Goal: Task Accomplishment & Management: Use online tool/utility

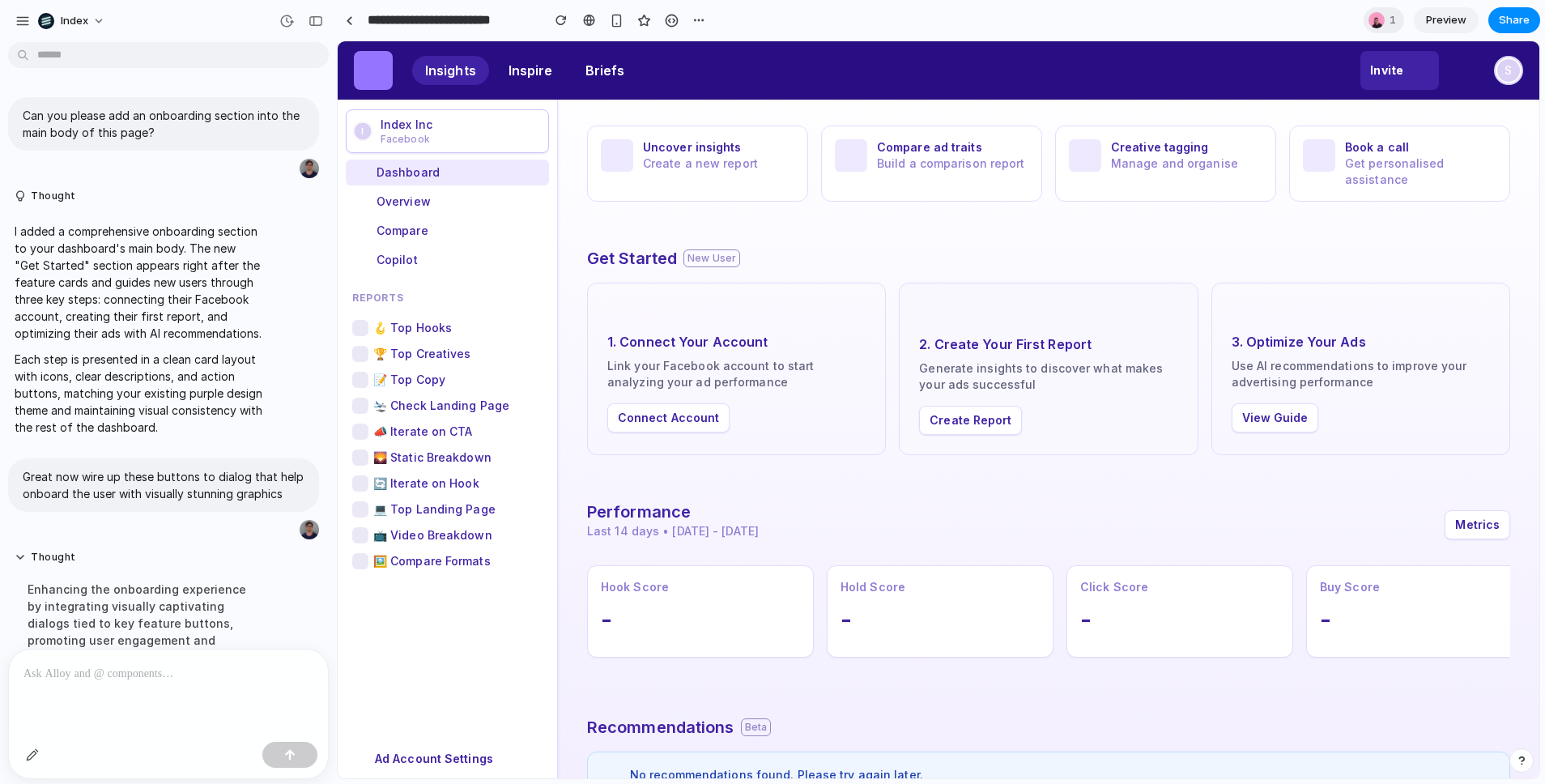
scroll to position [986, 0]
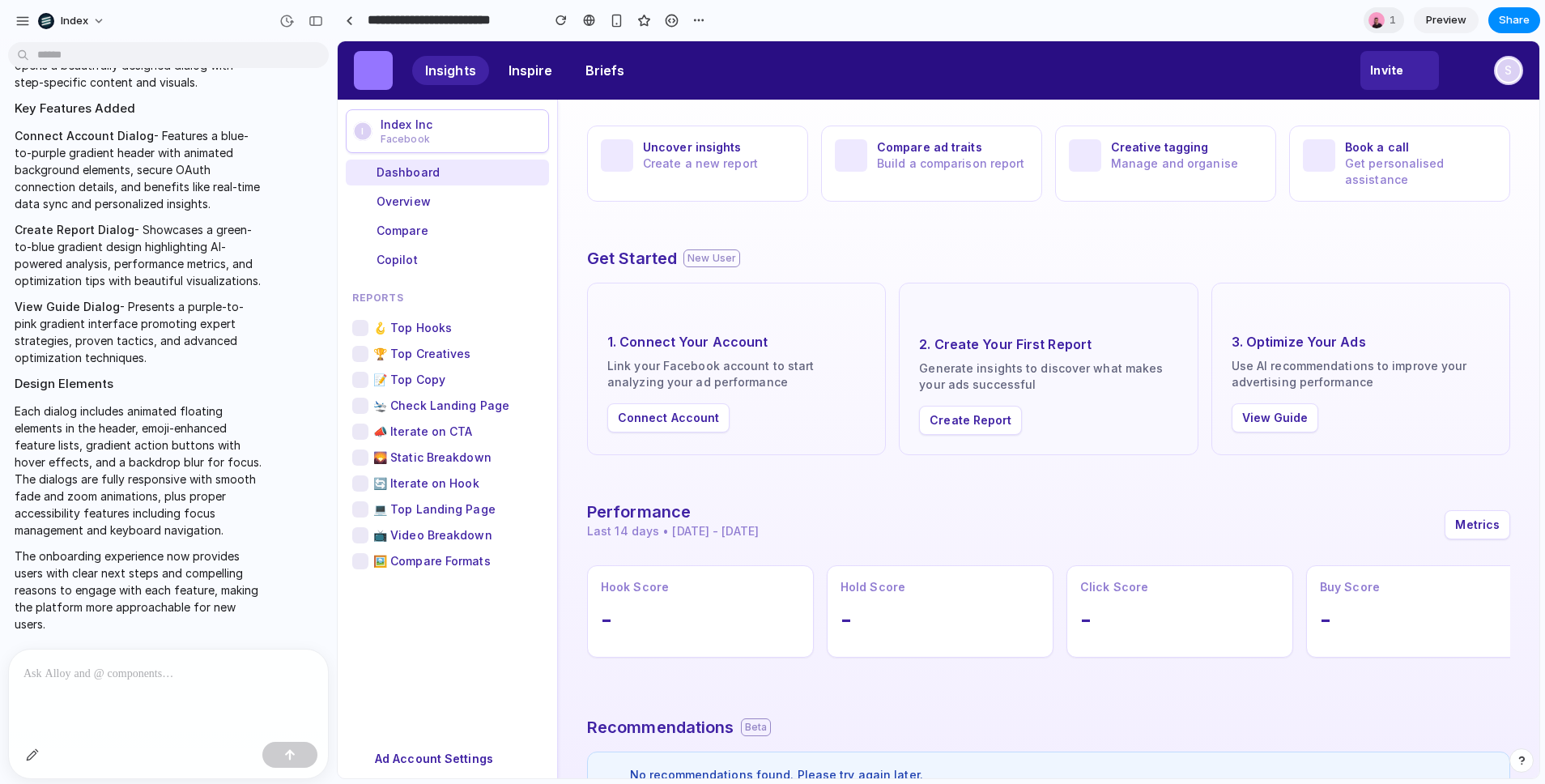
click at [927, 411] on button "Create Report" at bounding box center [971, 420] width 103 height 29
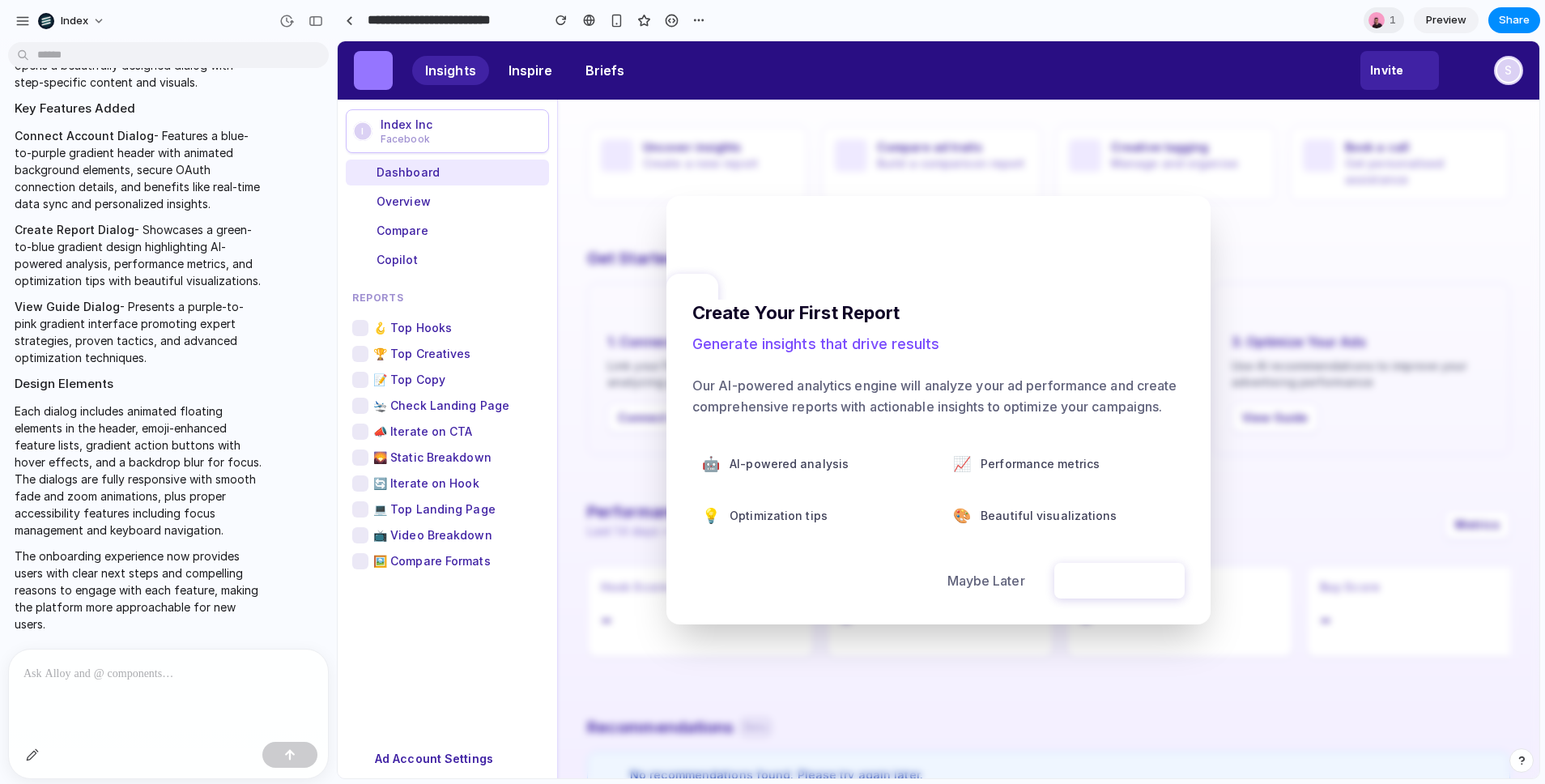
click at [631, 332] on div at bounding box center [938, 410] width 1201 height 737
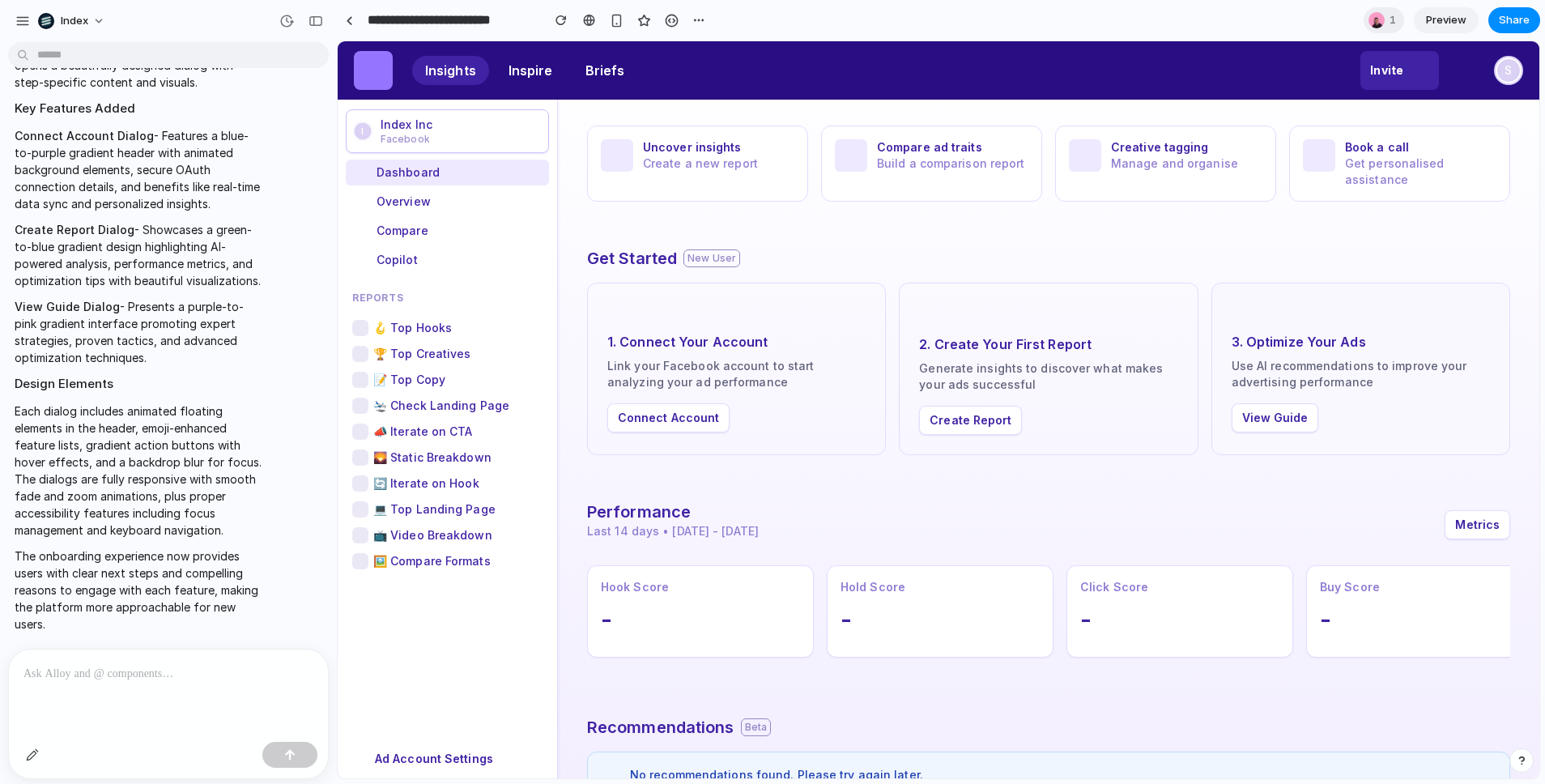
click at [1250, 421] on button "View Guide" at bounding box center [1275, 417] width 87 height 29
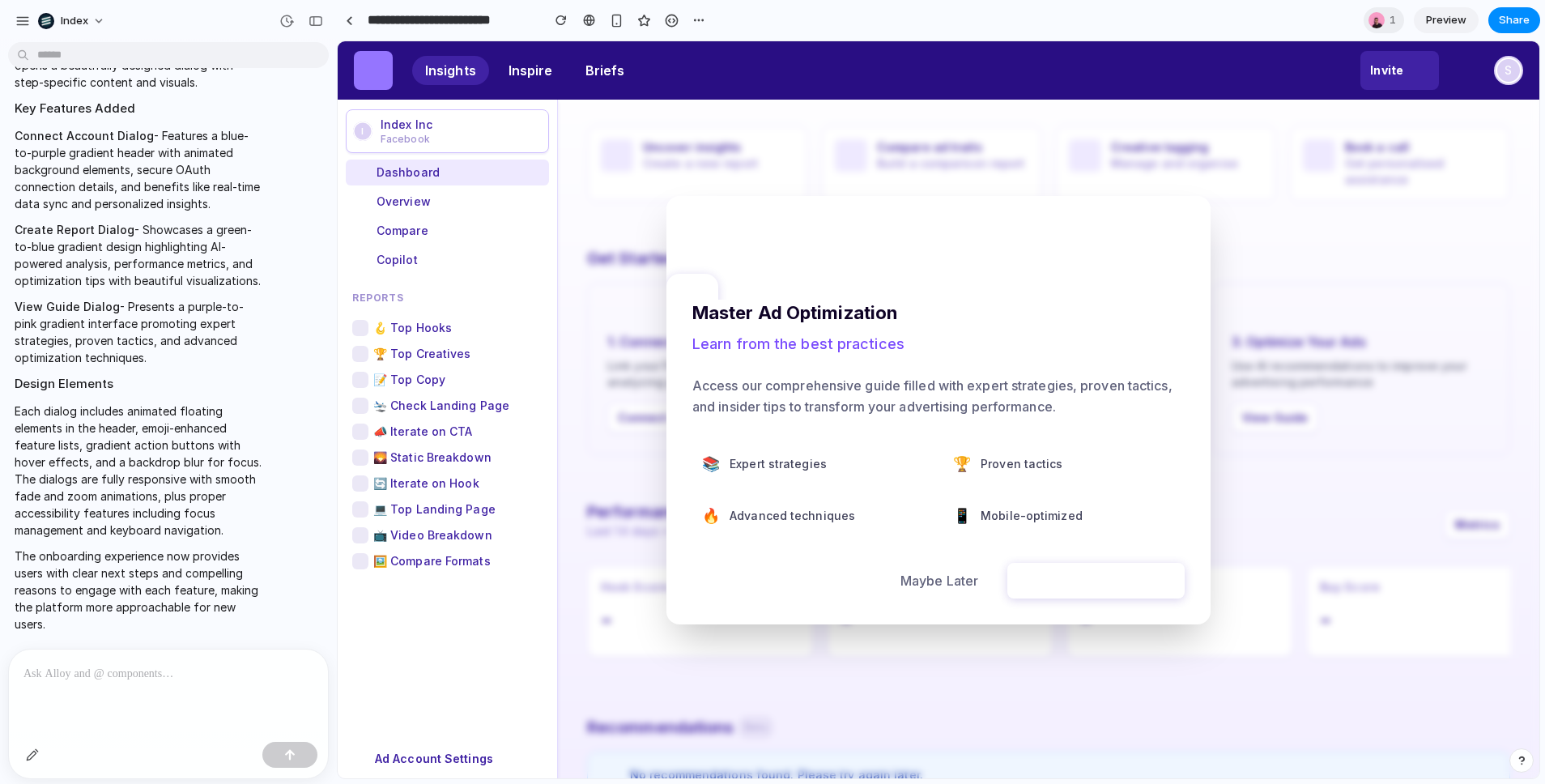
click at [578, 320] on div at bounding box center [938, 410] width 1201 height 737
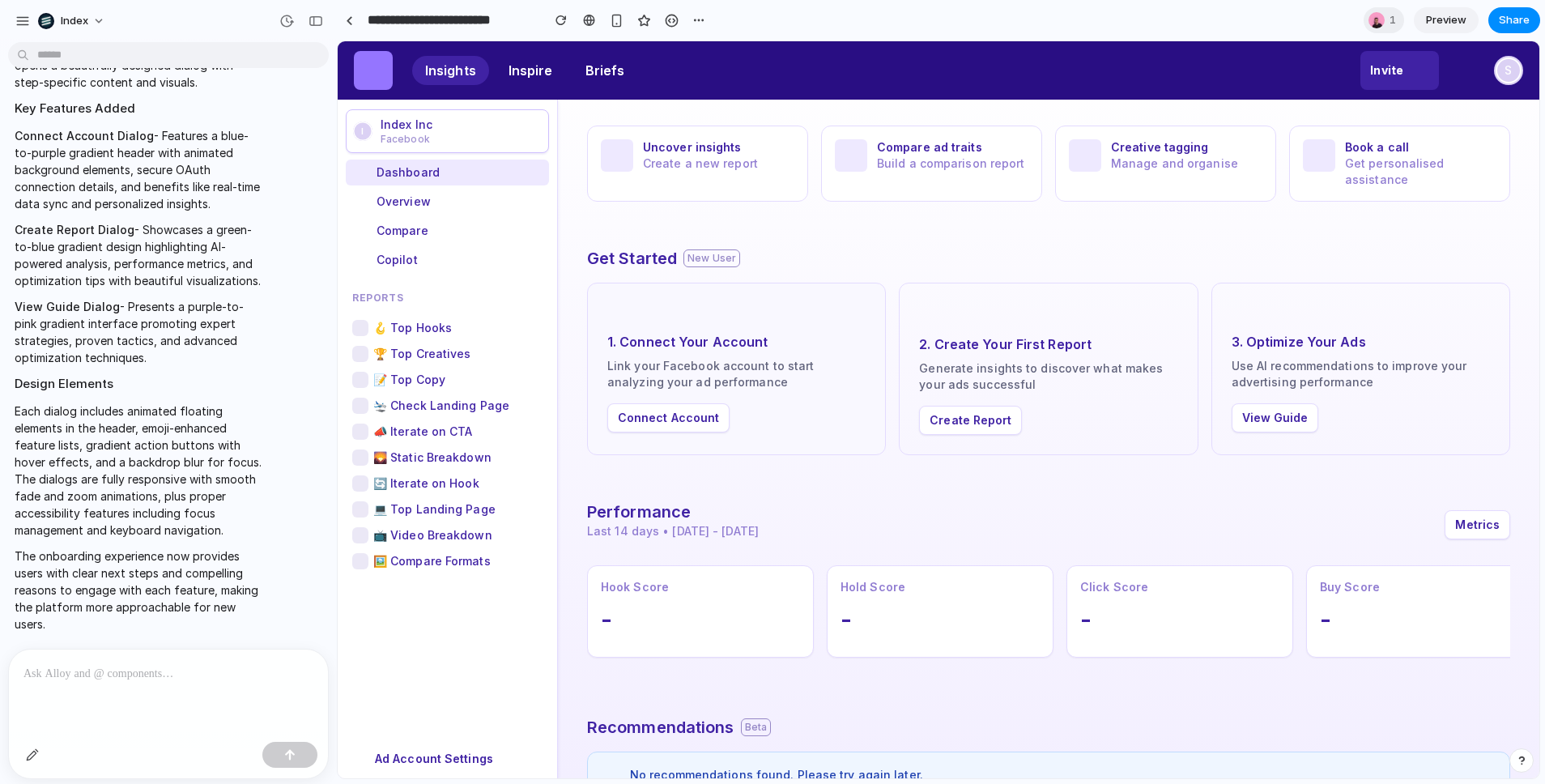
click at [661, 424] on button "Connect Account" at bounding box center [668, 417] width 122 height 29
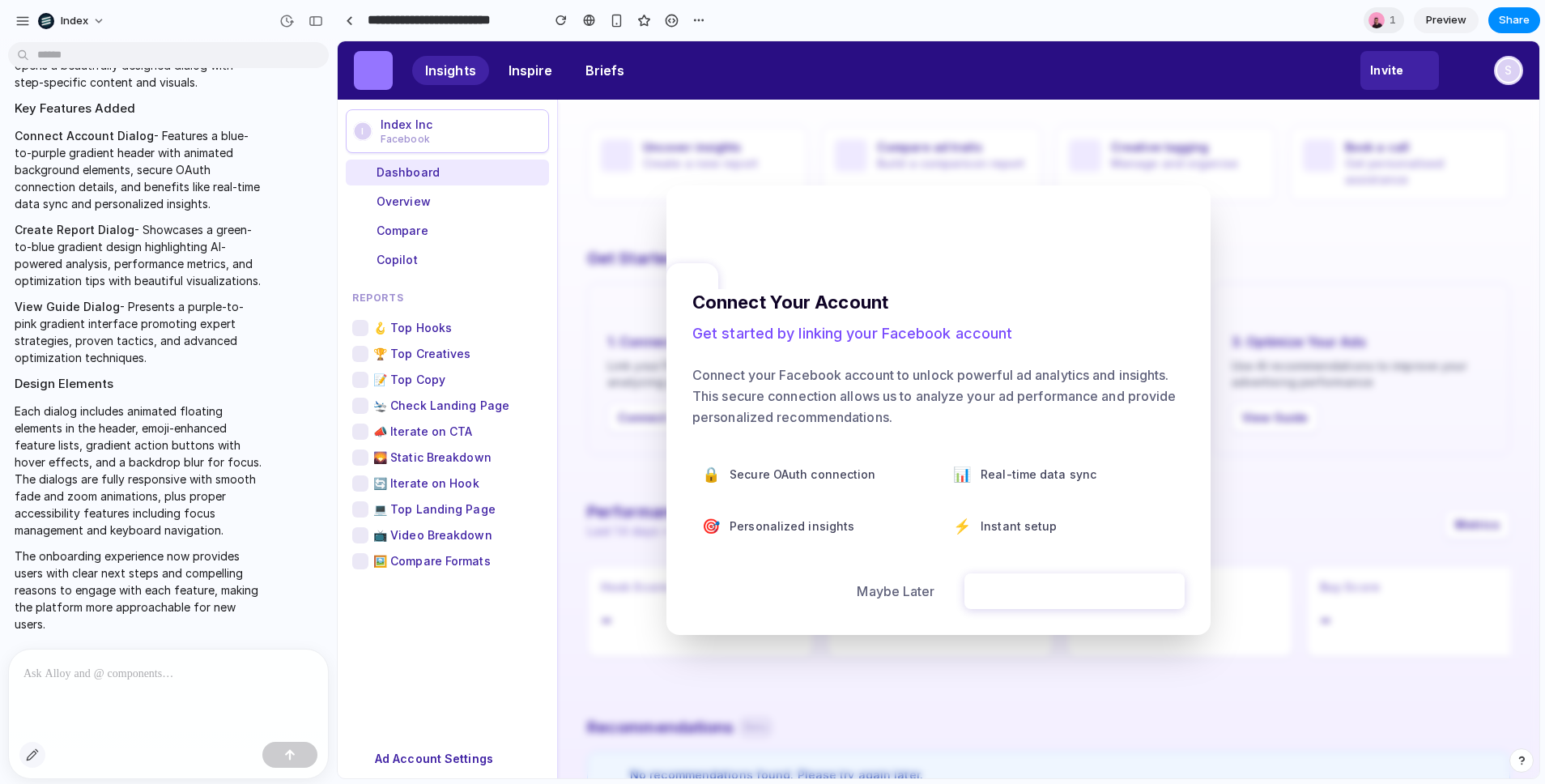
click at [31, 751] on div "button" at bounding box center [32, 755] width 13 height 13
click at [712, 284] on div at bounding box center [938, 410] width 1201 height 736
click at [878, 333] on div "button" at bounding box center [877, 338] width 15 height 15
click at [621, 261] on div at bounding box center [938, 410] width 1201 height 737
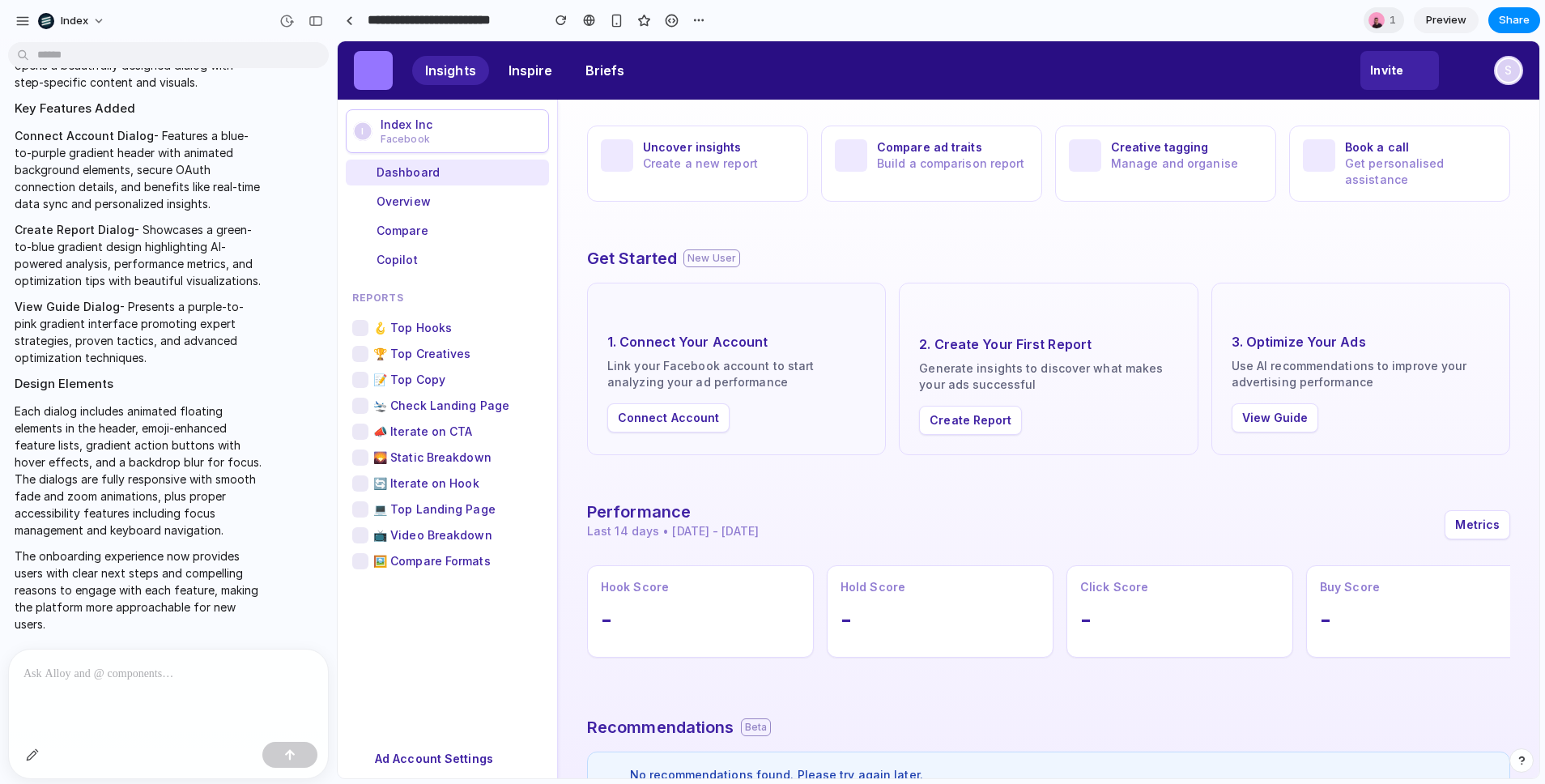
click at [672, 411] on button "Connect Account" at bounding box center [668, 417] width 122 height 29
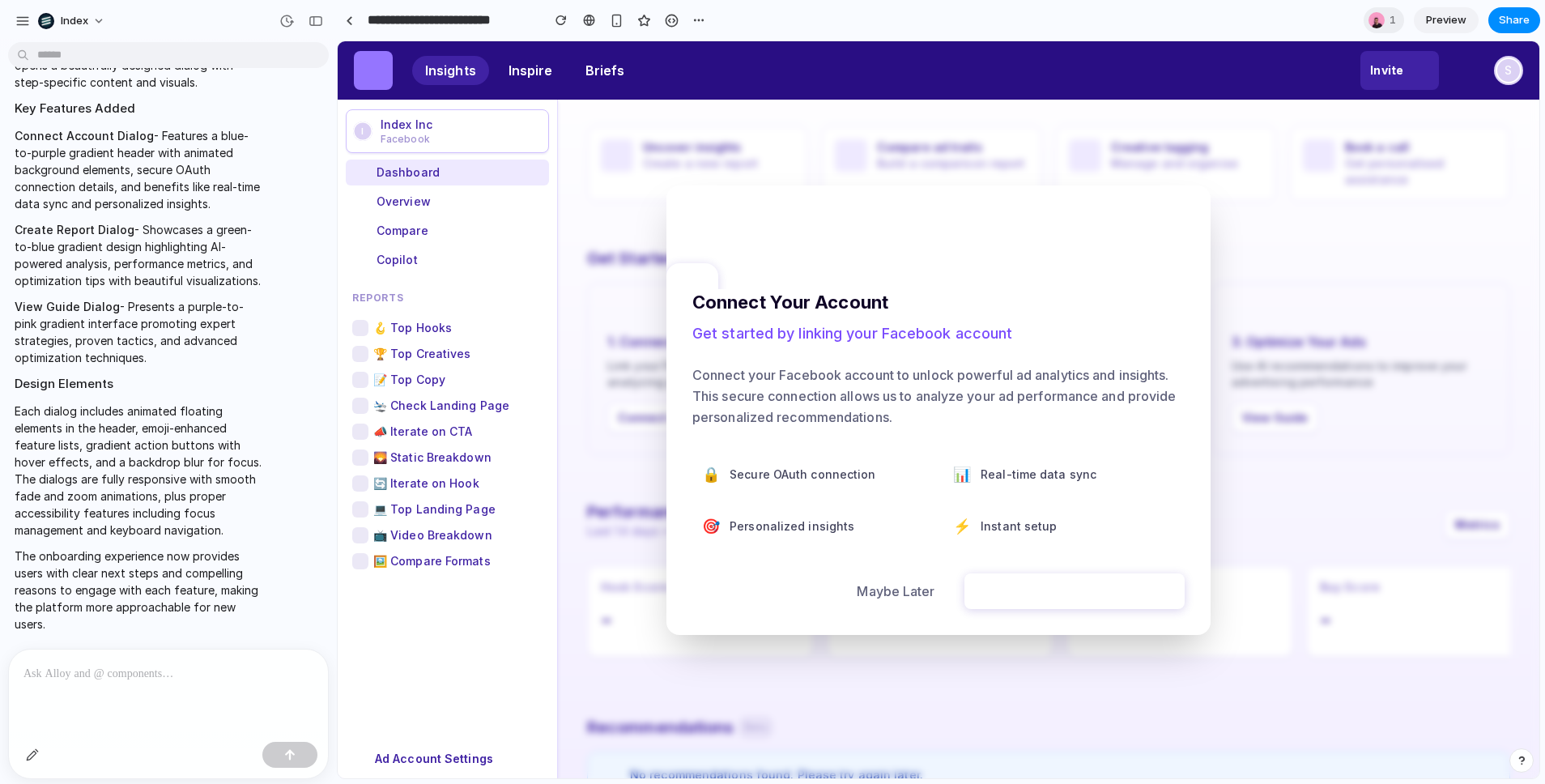
click at [1301, 501] on div at bounding box center [938, 410] width 1201 height 737
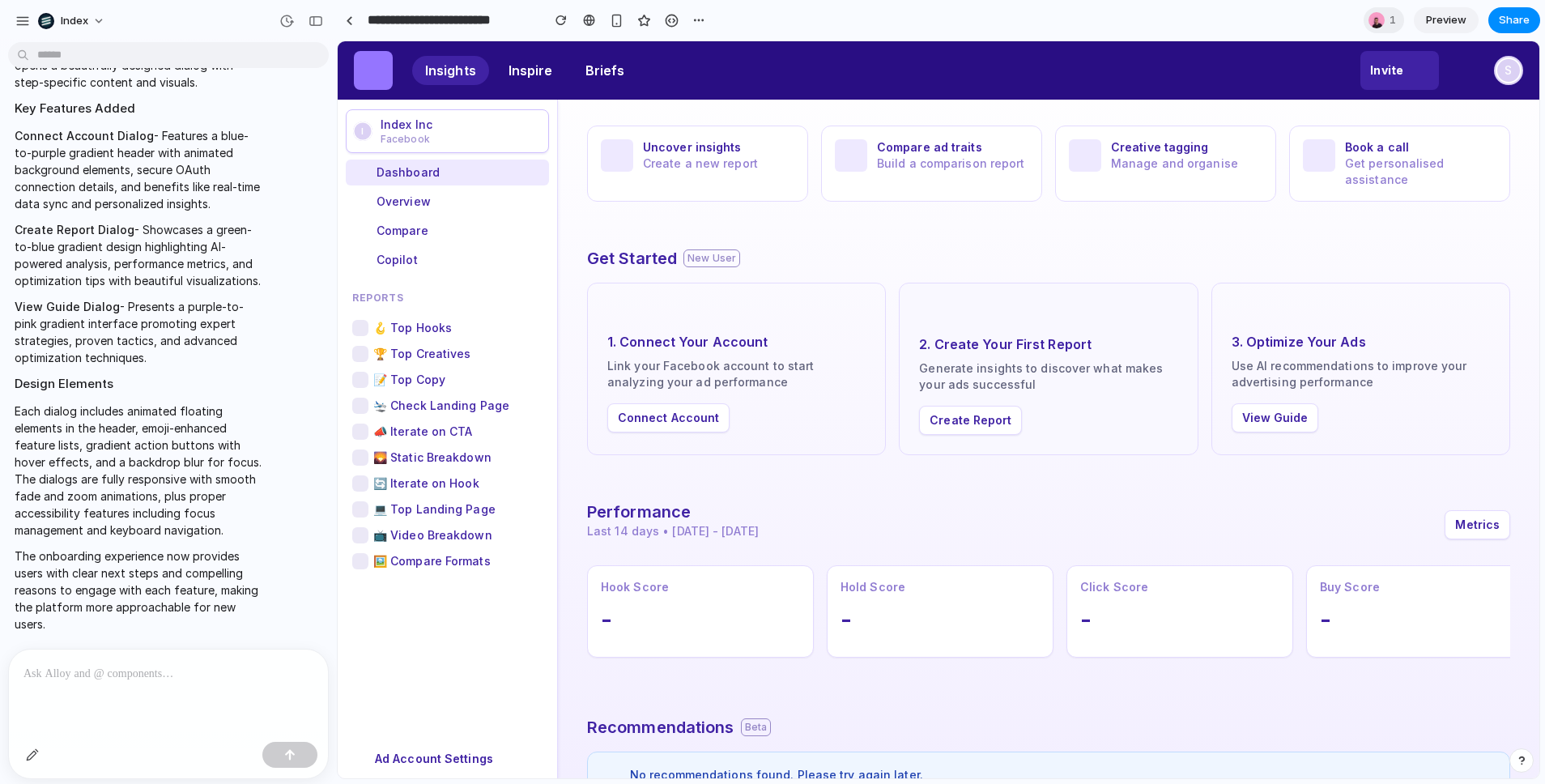
click at [993, 411] on button "Create Report" at bounding box center [971, 420] width 103 height 29
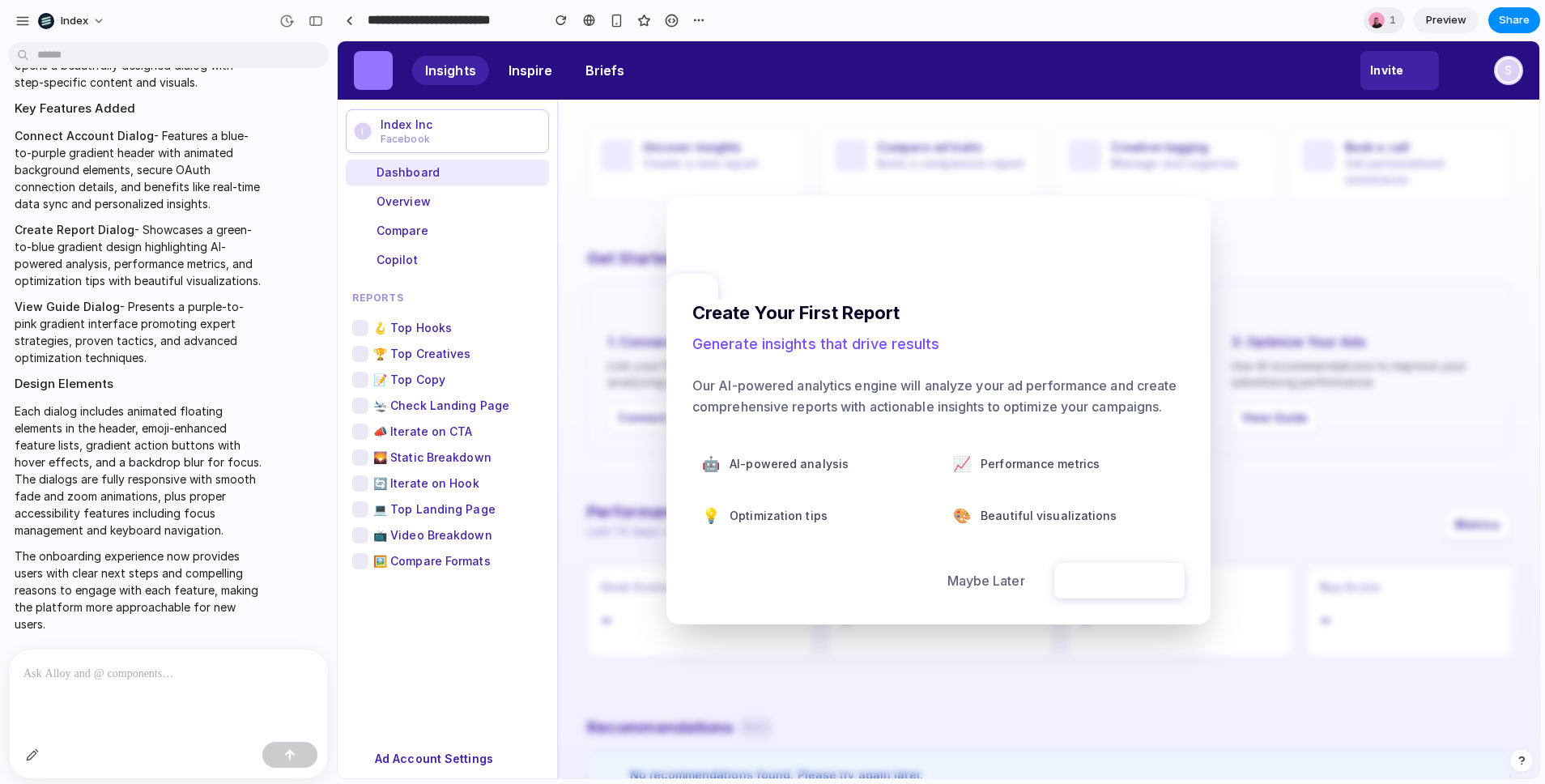
click at [1252, 422] on div at bounding box center [938, 410] width 1201 height 737
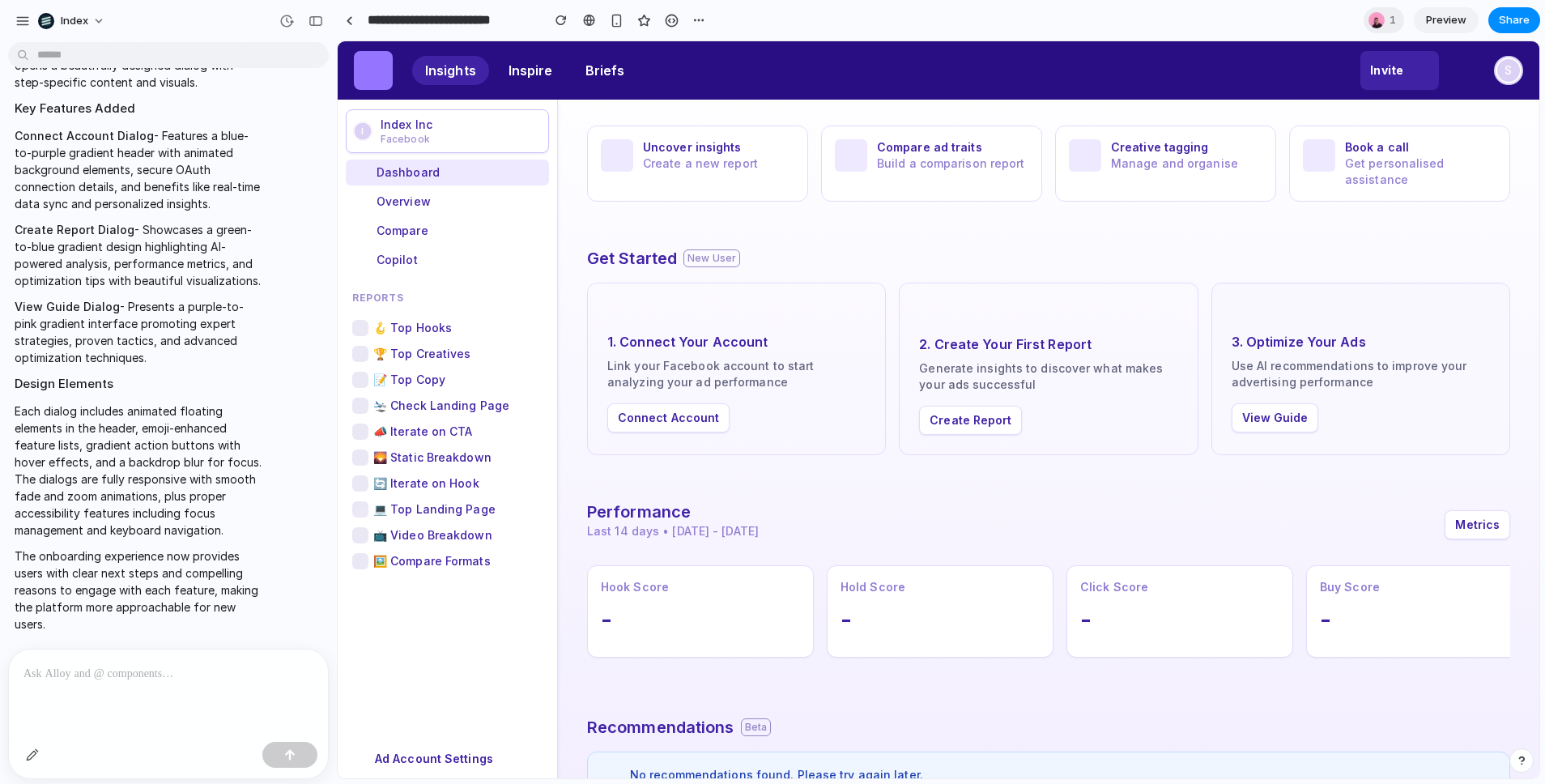
click at [1275, 418] on button "View Guide" at bounding box center [1275, 417] width 87 height 29
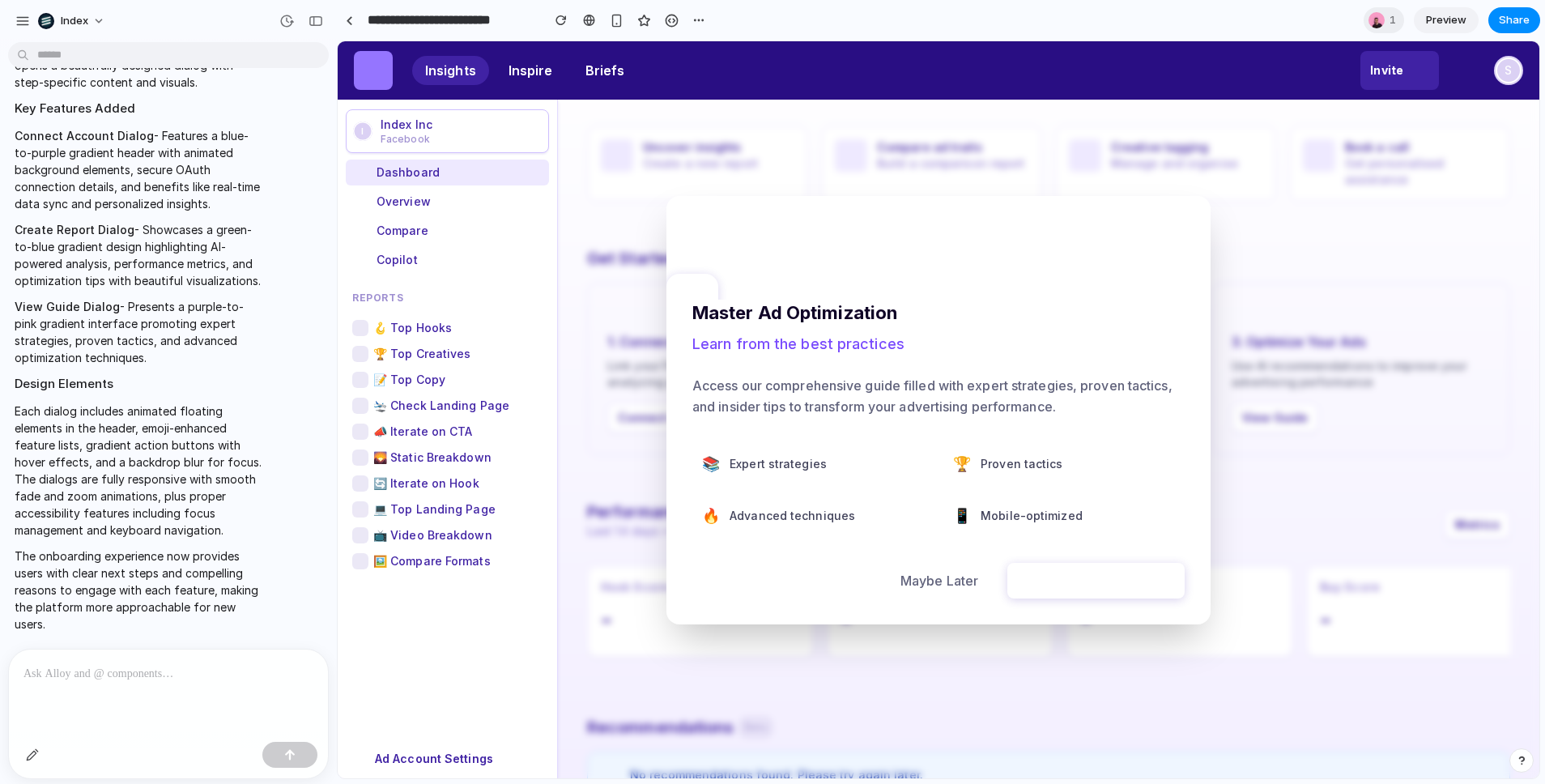
click at [1251, 329] on div at bounding box center [938, 410] width 1201 height 737
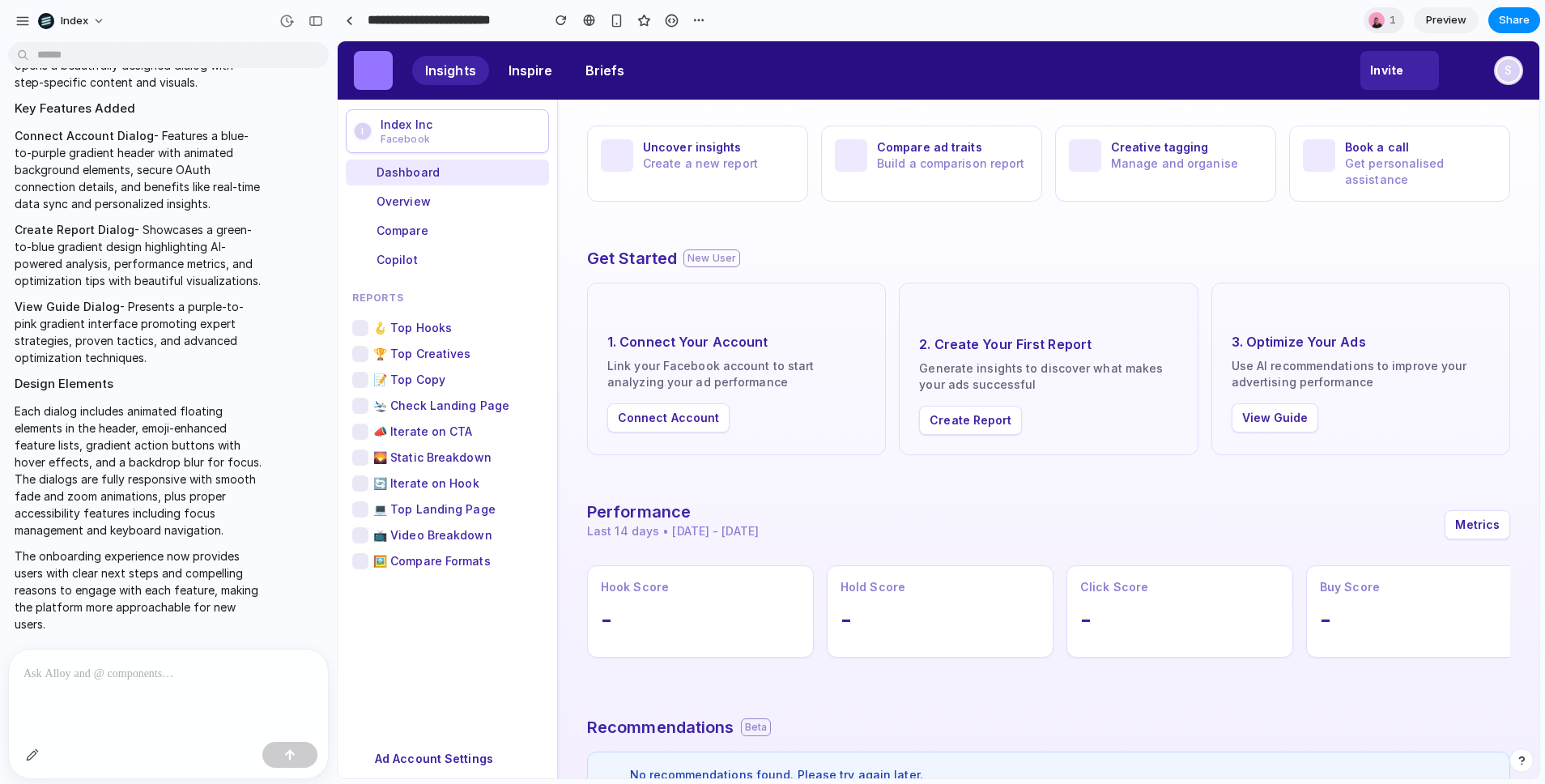
click at [954, 413] on button "Create Report" at bounding box center [971, 420] width 103 height 29
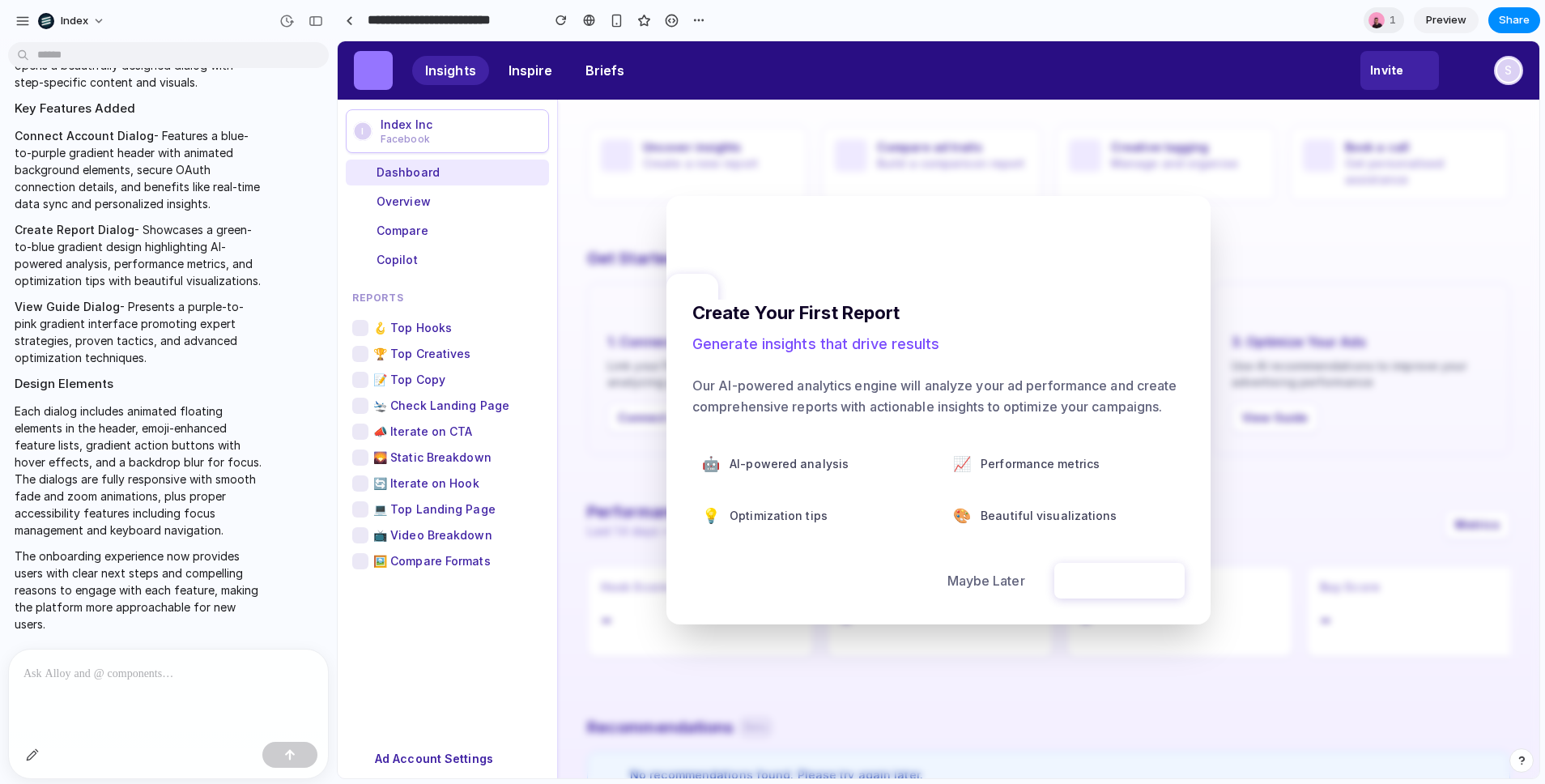
click at [1341, 279] on div at bounding box center [938, 410] width 1201 height 737
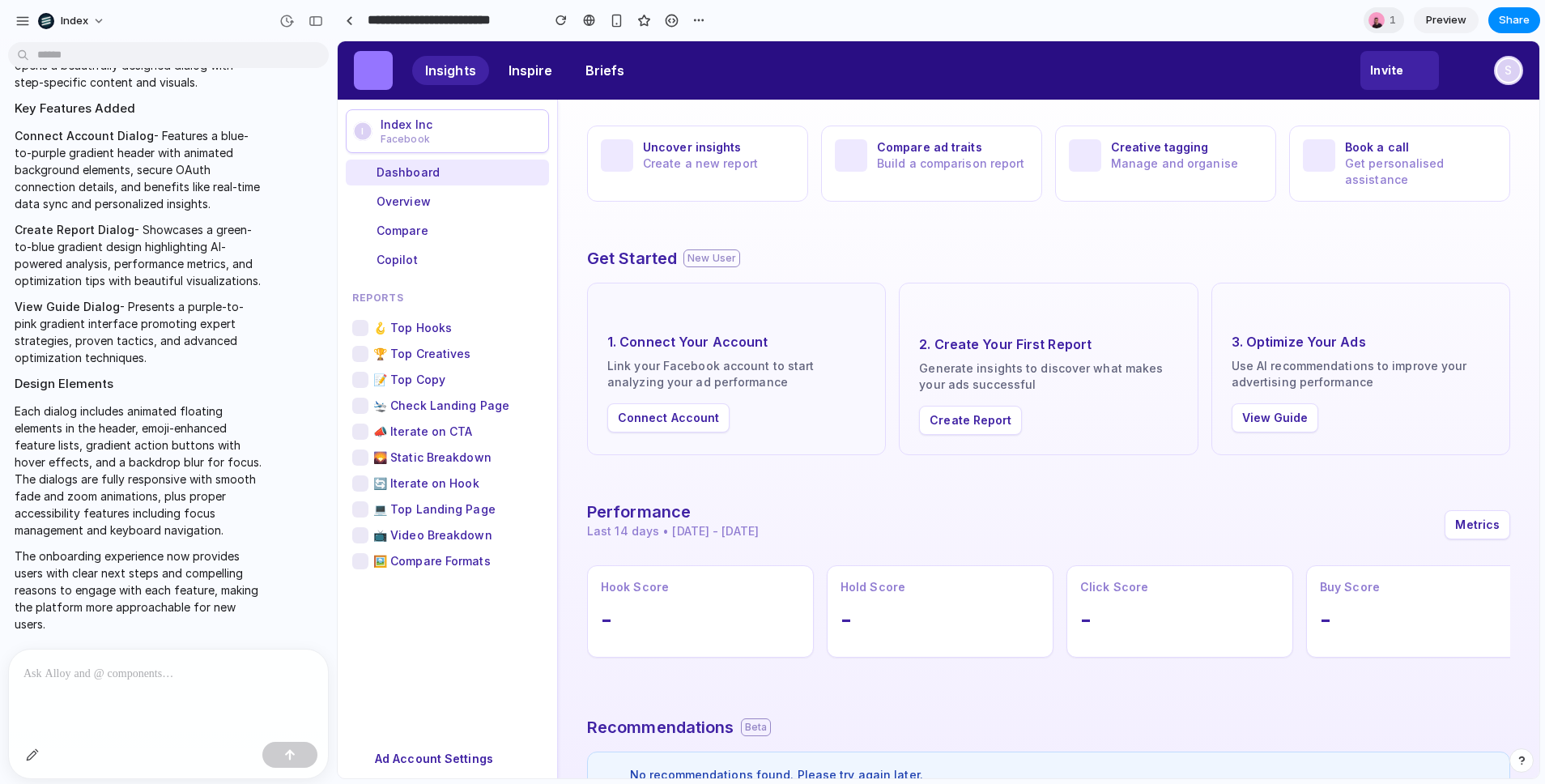
click at [678, 402] on div "1. Connect Your Account Link your Facebook account to start analyzing your ad p…" at bounding box center [737, 369] width 299 height 173
click at [690, 423] on button "Connect Account" at bounding box center [668, 417] width 122 height 29
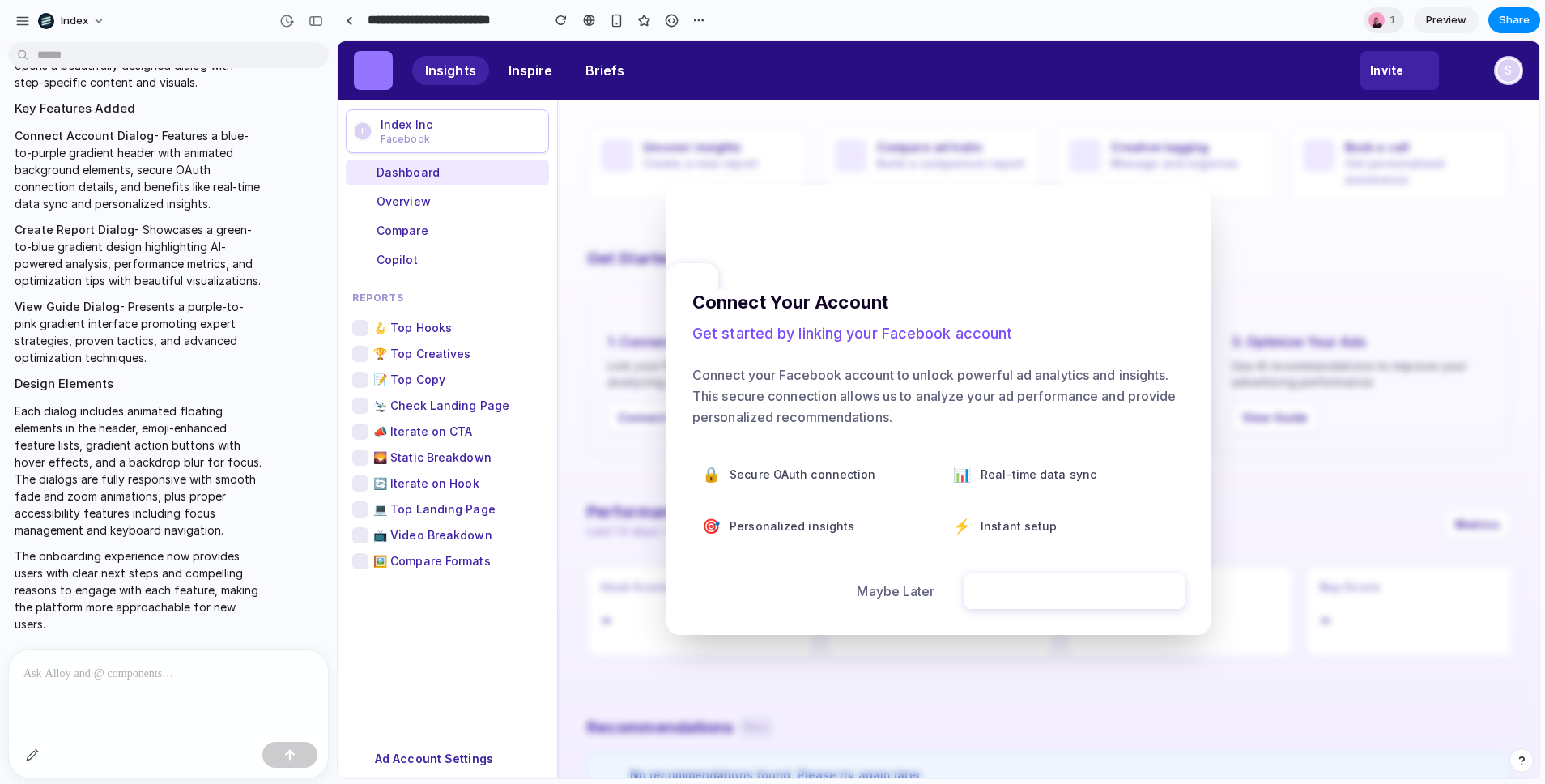
click at [1260, 297] on div at bounding box center [938, 410] width 1201 height 737
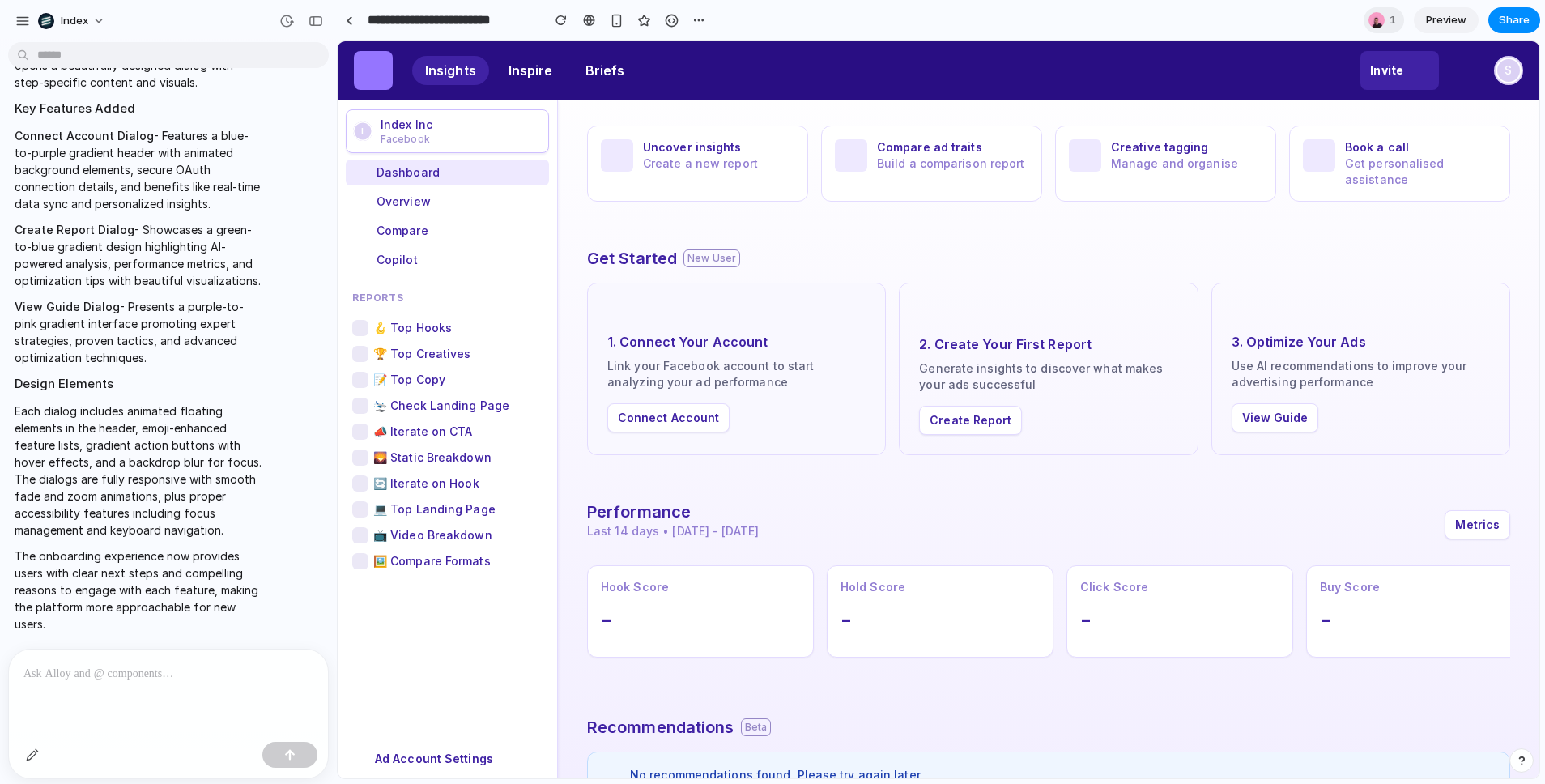
click at [647, 418] on button "Connect Account" at bounding box center [668, 417] width 122 height 29
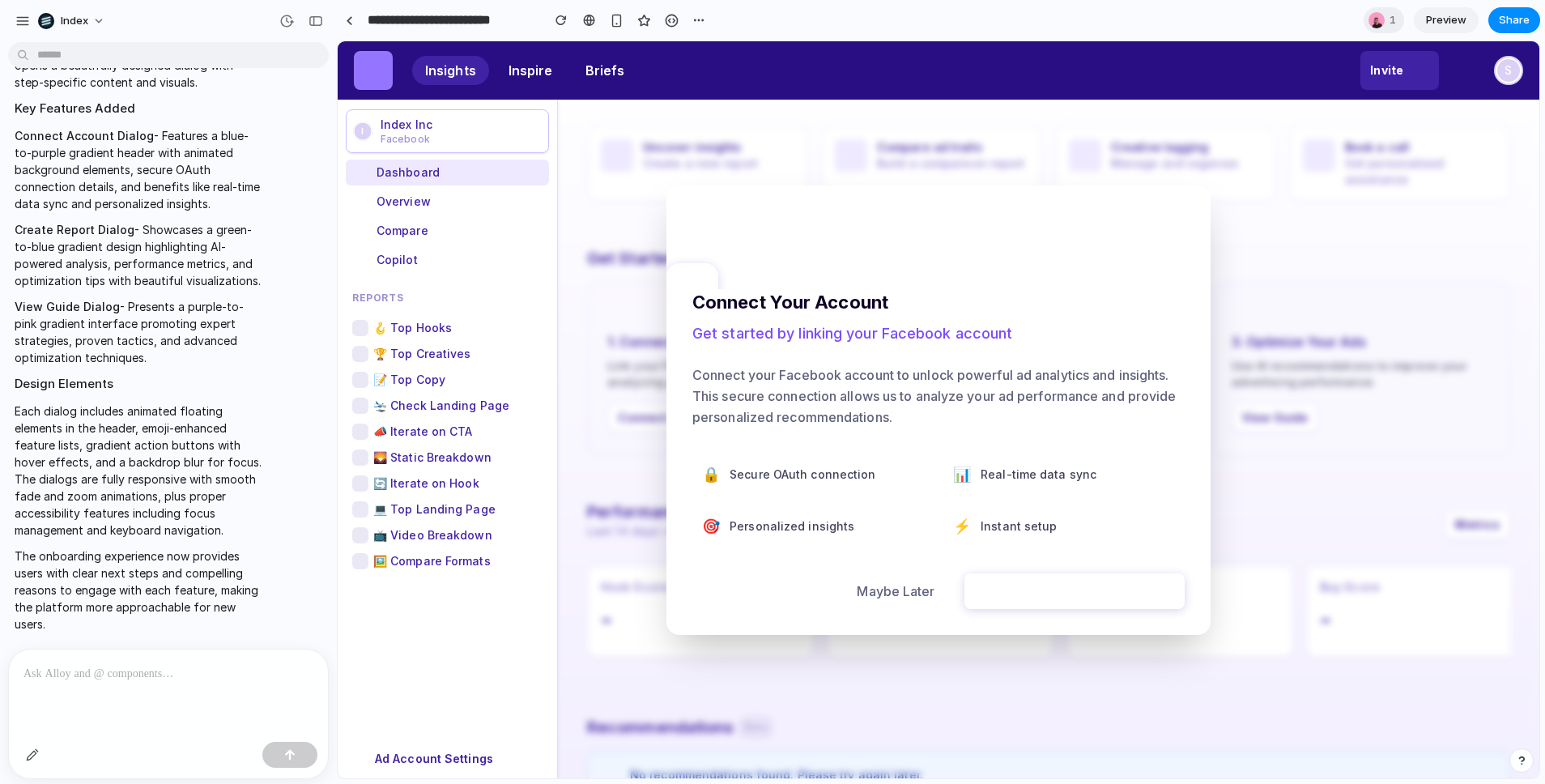
drag, startPoint x: 1309, startPoint y: 354, endPoint x: 1294, endPoint y: 360, distance: 16.2
click at [1309, 354] on div at bounding box center [938, 410] width 1201 height 737
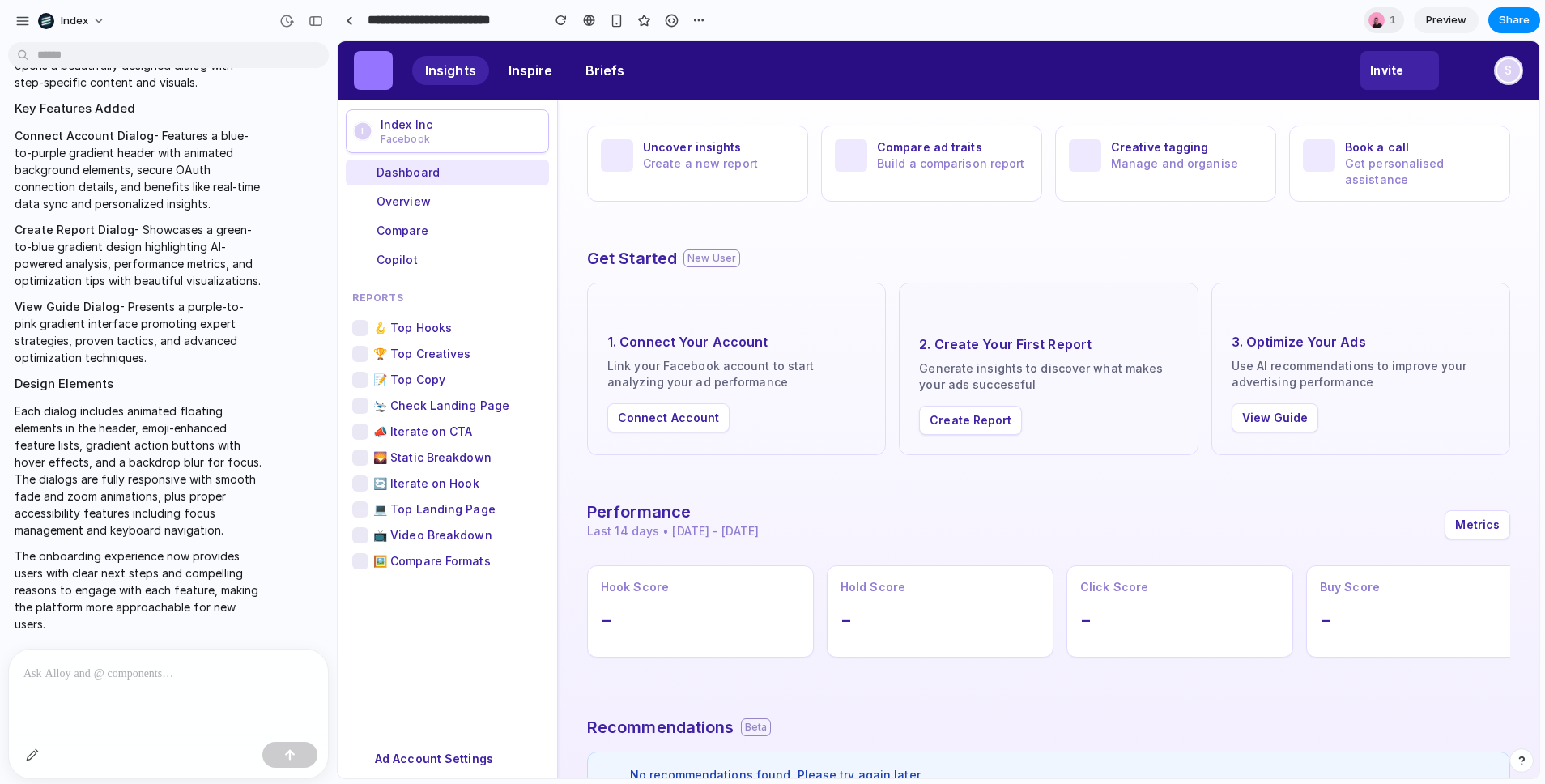
click at [964, 419] on button "Create Report" at bounding box center [971, 420] width 103 height 29
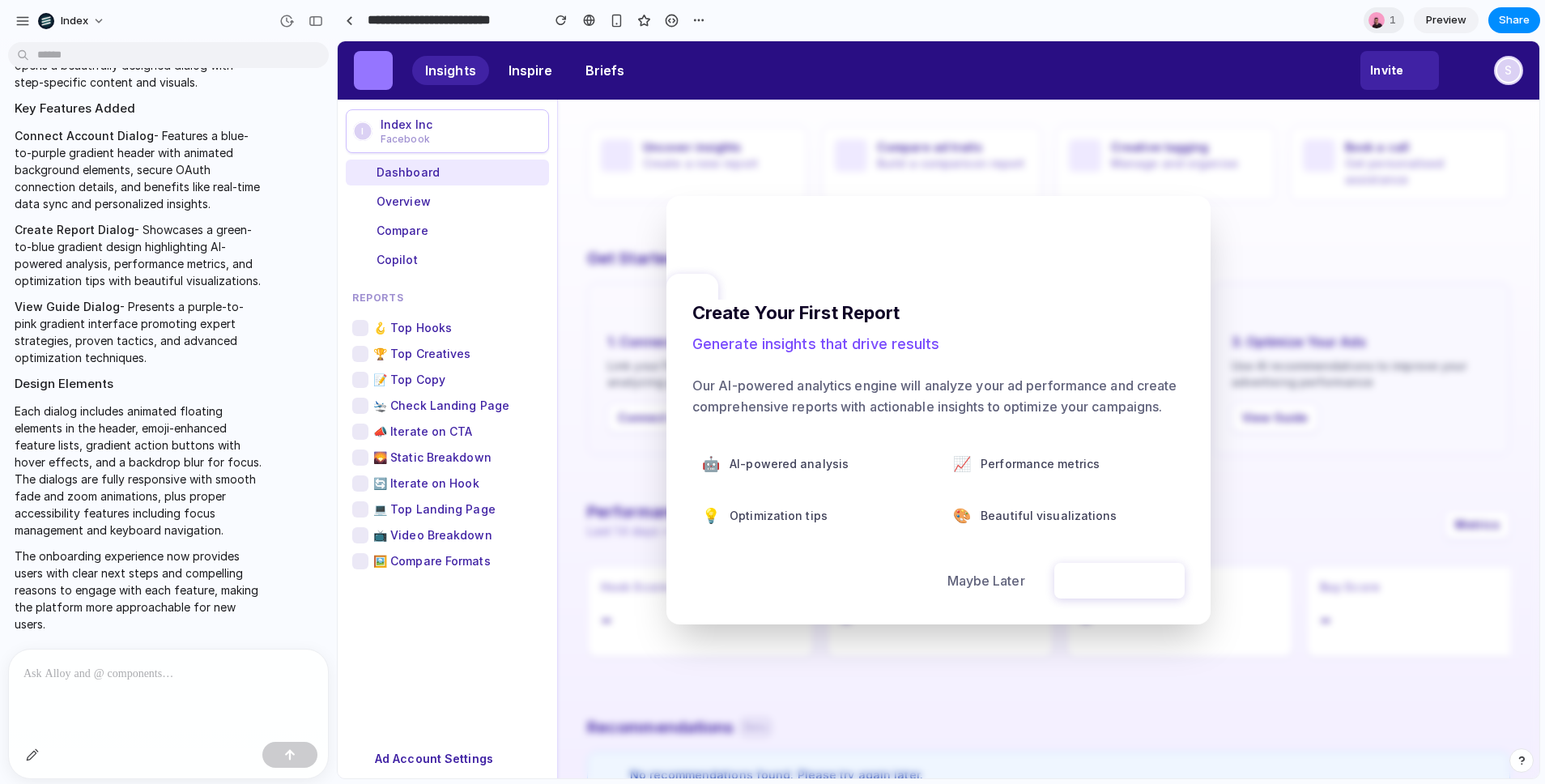
drag, startPoint x: 1274, startPoint y: 348, endPoint x: 1280, endPoint y: 371, distance: 23.8
click at [1274, 348] on div at bounding box center [938, 410] width 1201 height 737
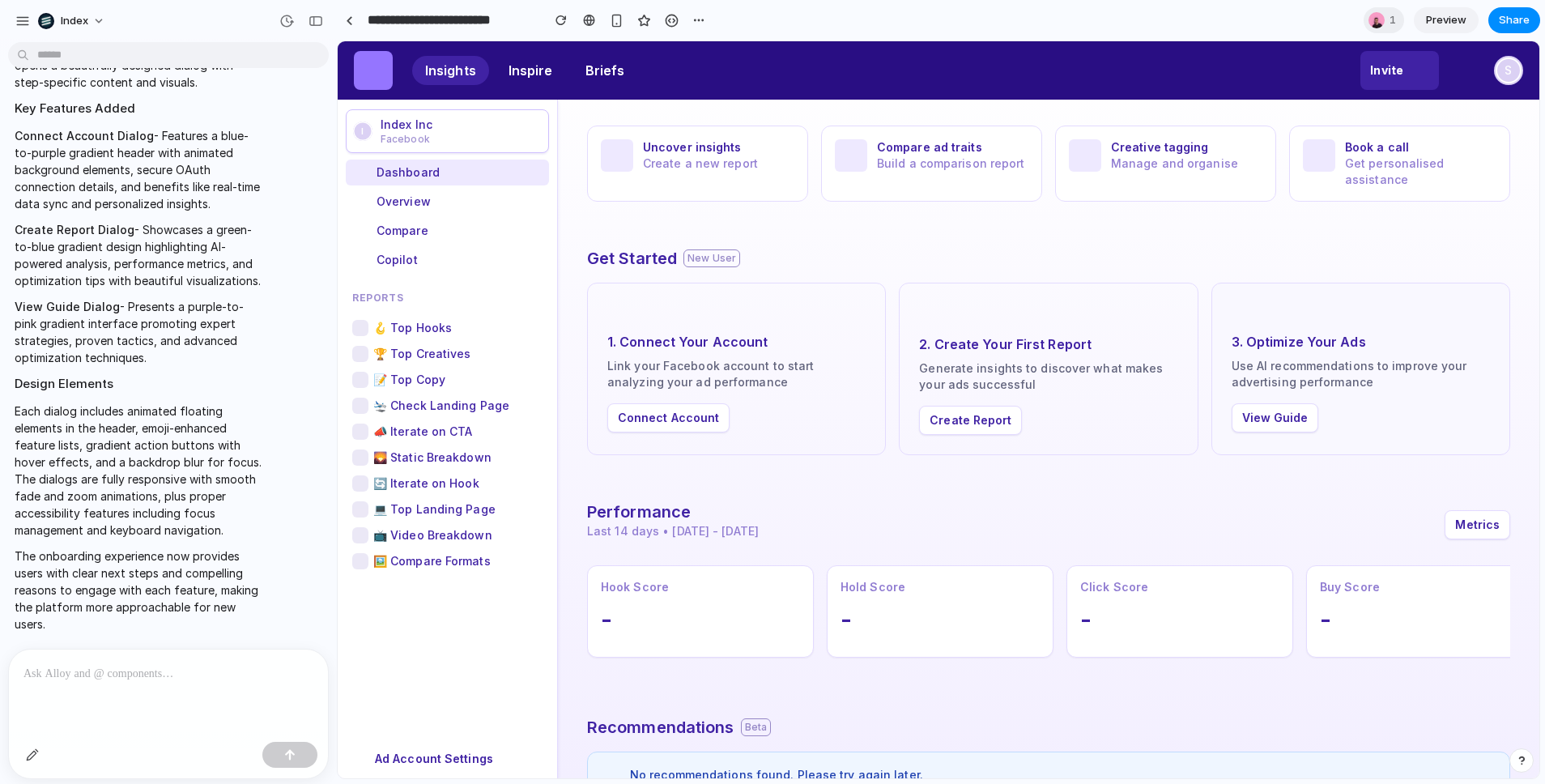
click at [1278, 421] on button "View Guide" at bounding box center [1275, 417] width 87 height 29
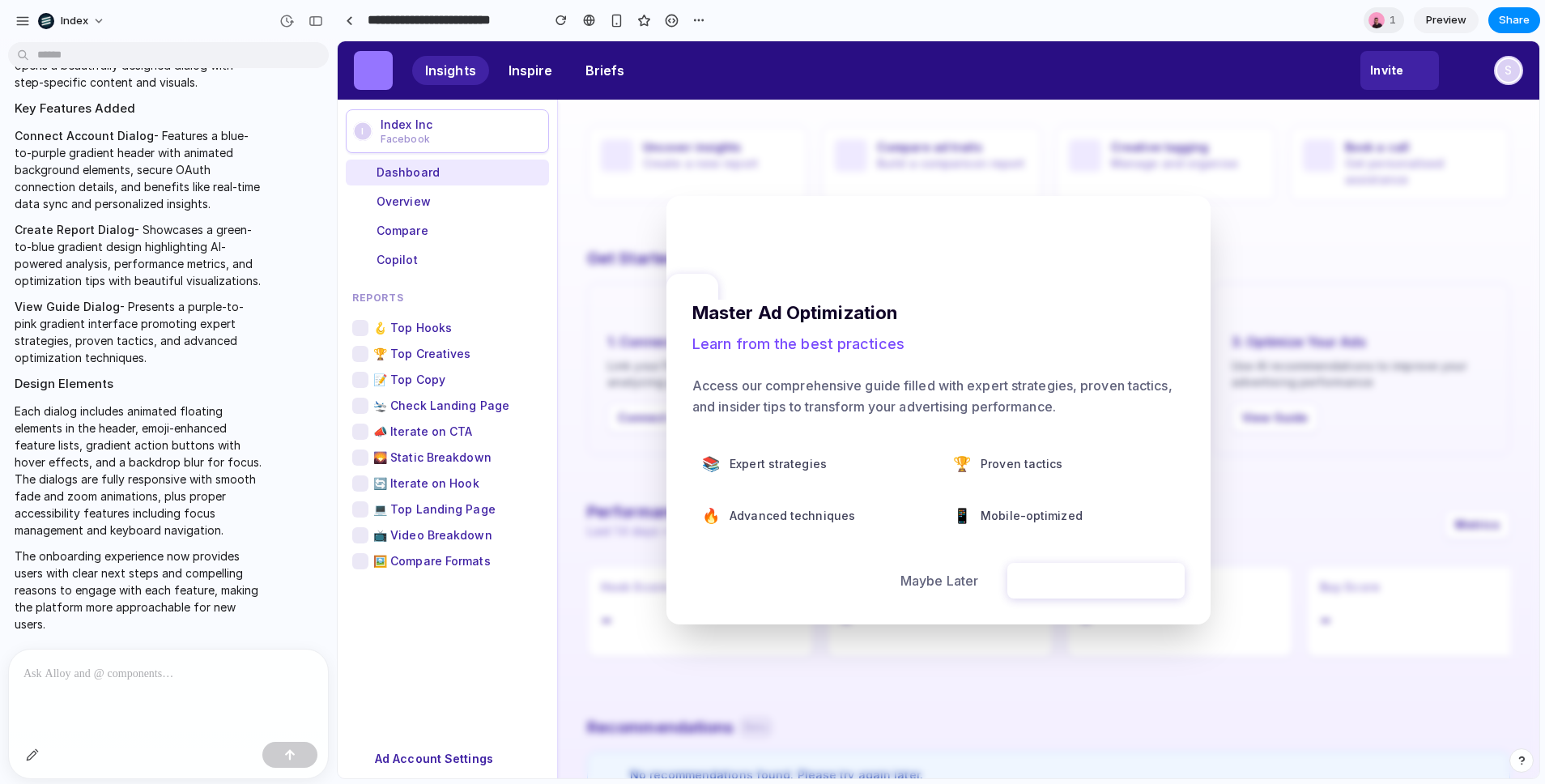
click at [1321, 306] on div at bounding box center [938, 410] width 1201 height 737
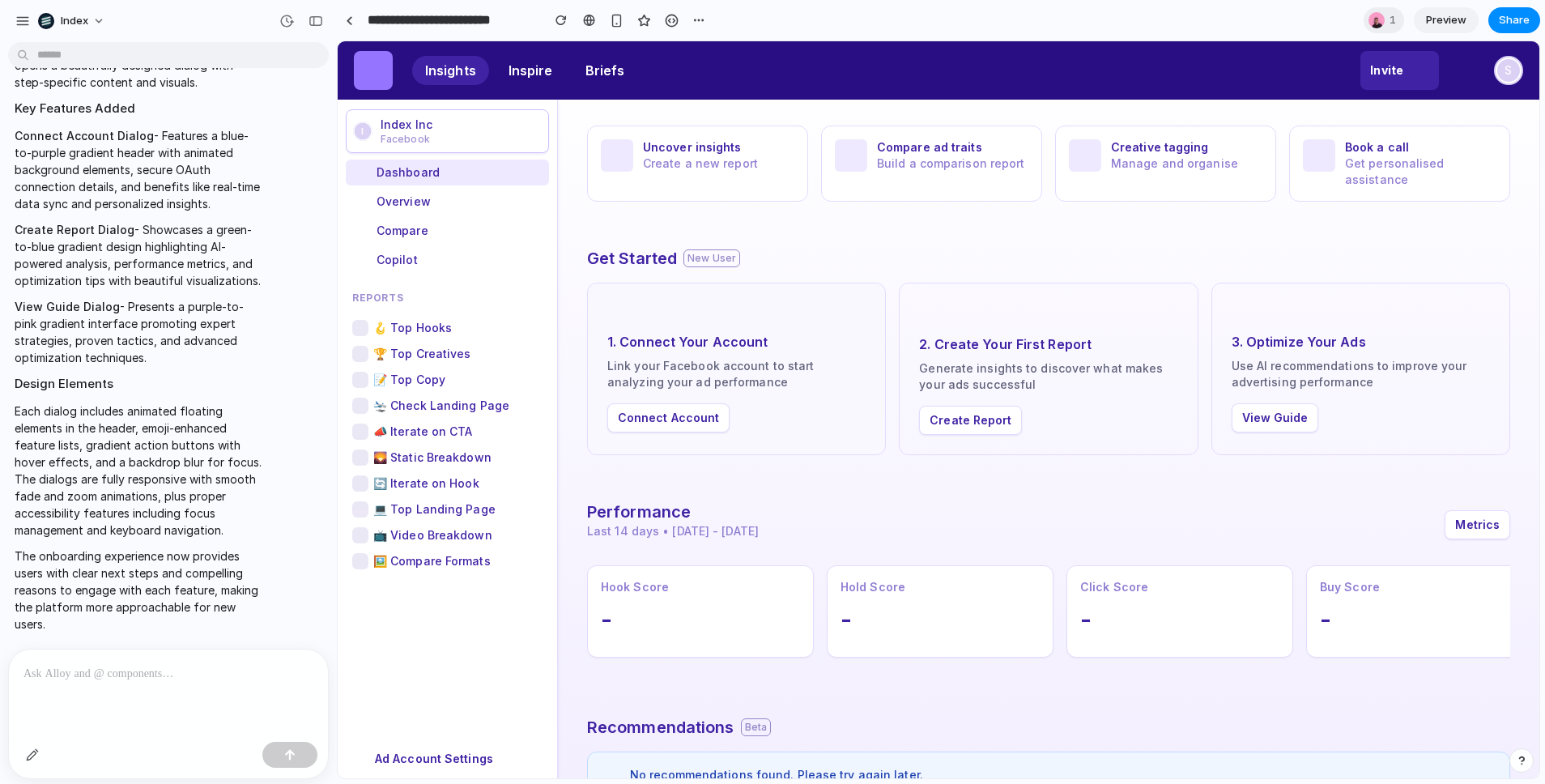
click at [653, 421] on button "Connect Account" at bounding box center [668, 417] width 122 height 29
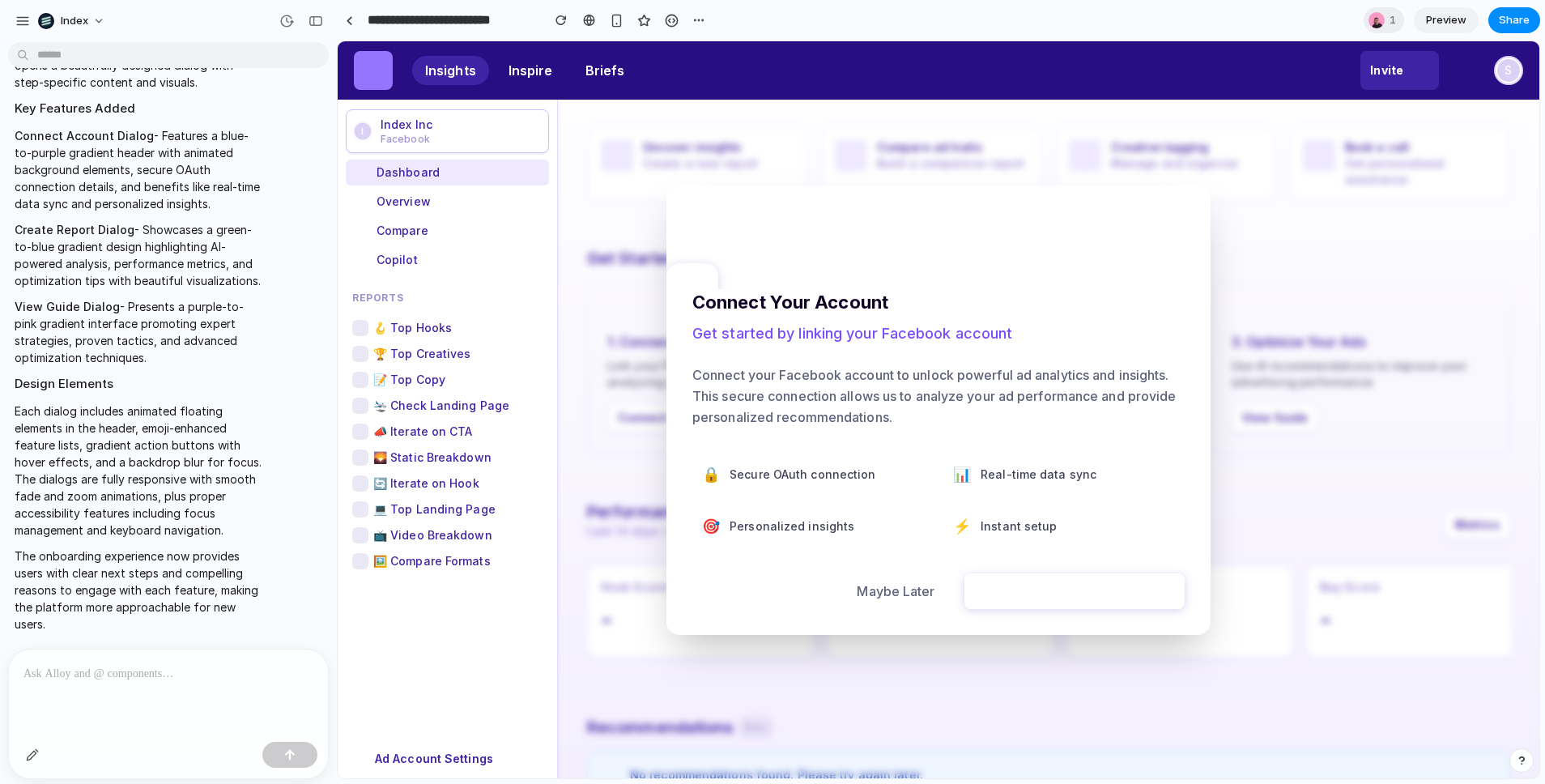
click at [630, 313] on div at bounding box center [938, 410] width 1201 height 737
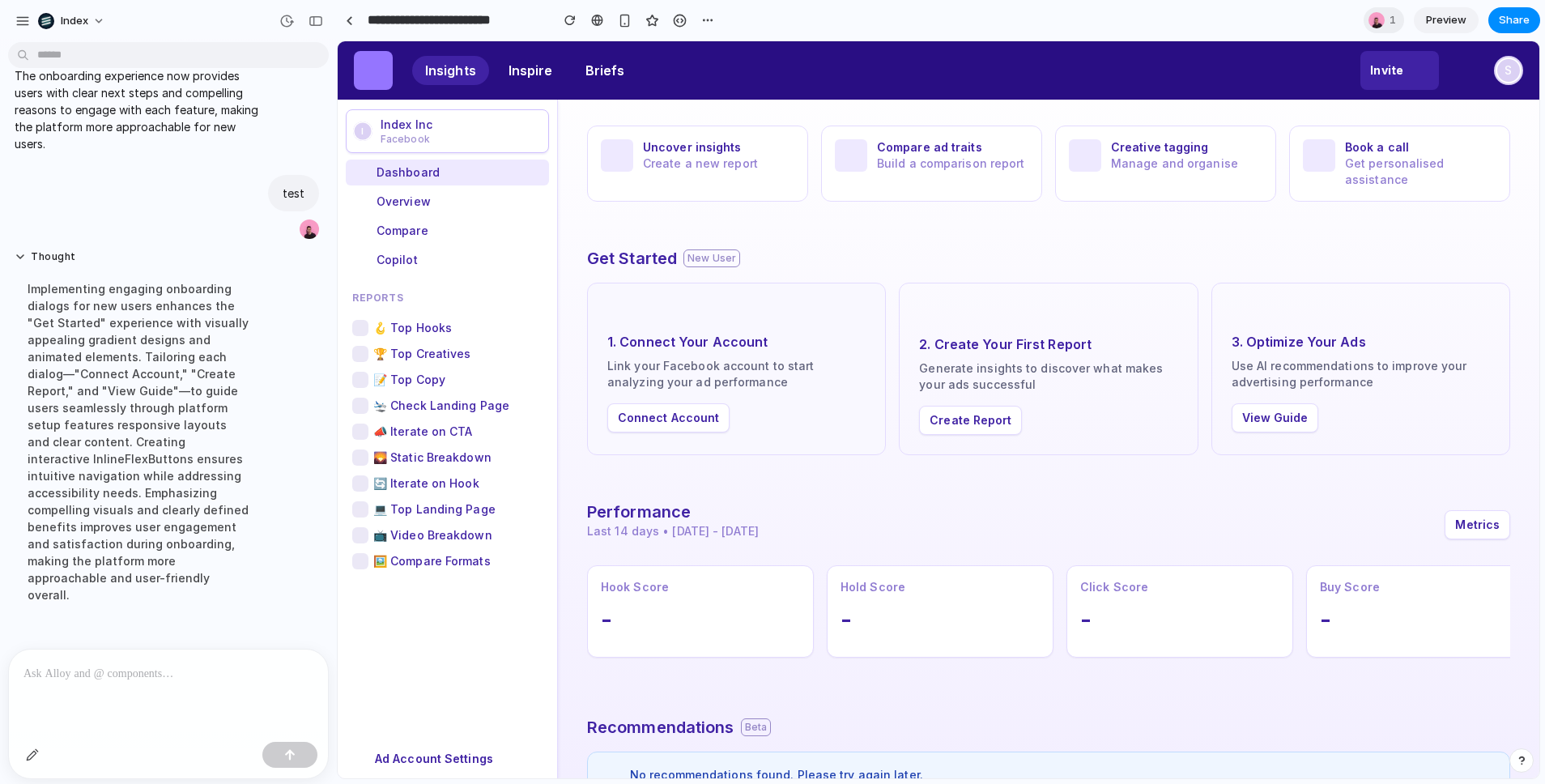
click at [671, 418] on button "Connect Account" at bounding box center [668, 417] width 122 height 29
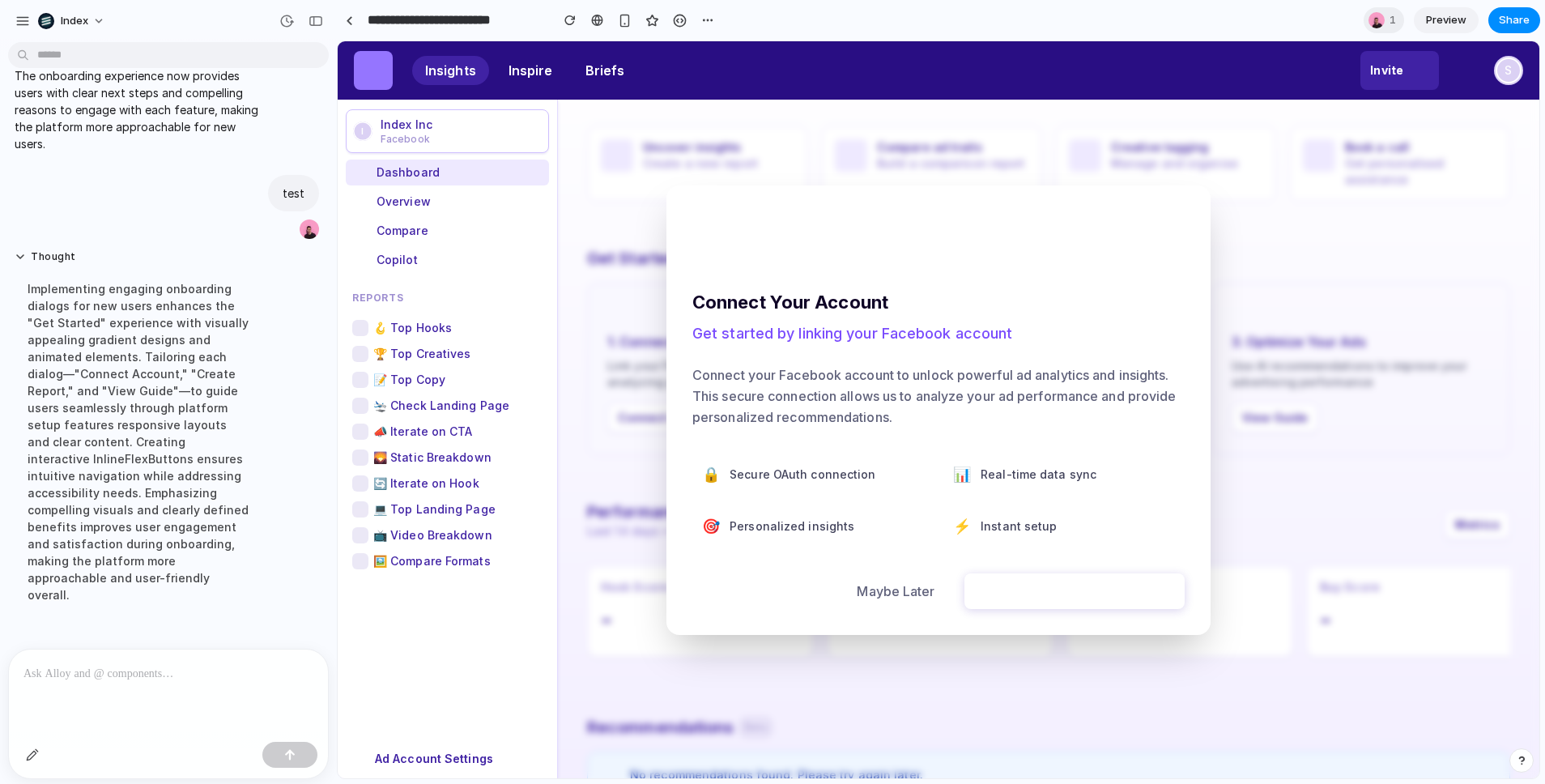
drag, startPoint x: 621, startPoint y: 347, endPoint x: 615, endPoint y: 336, distance: 12.5
click at [622, 347] on div at bounding box center [938, 410] width 1201 height 737
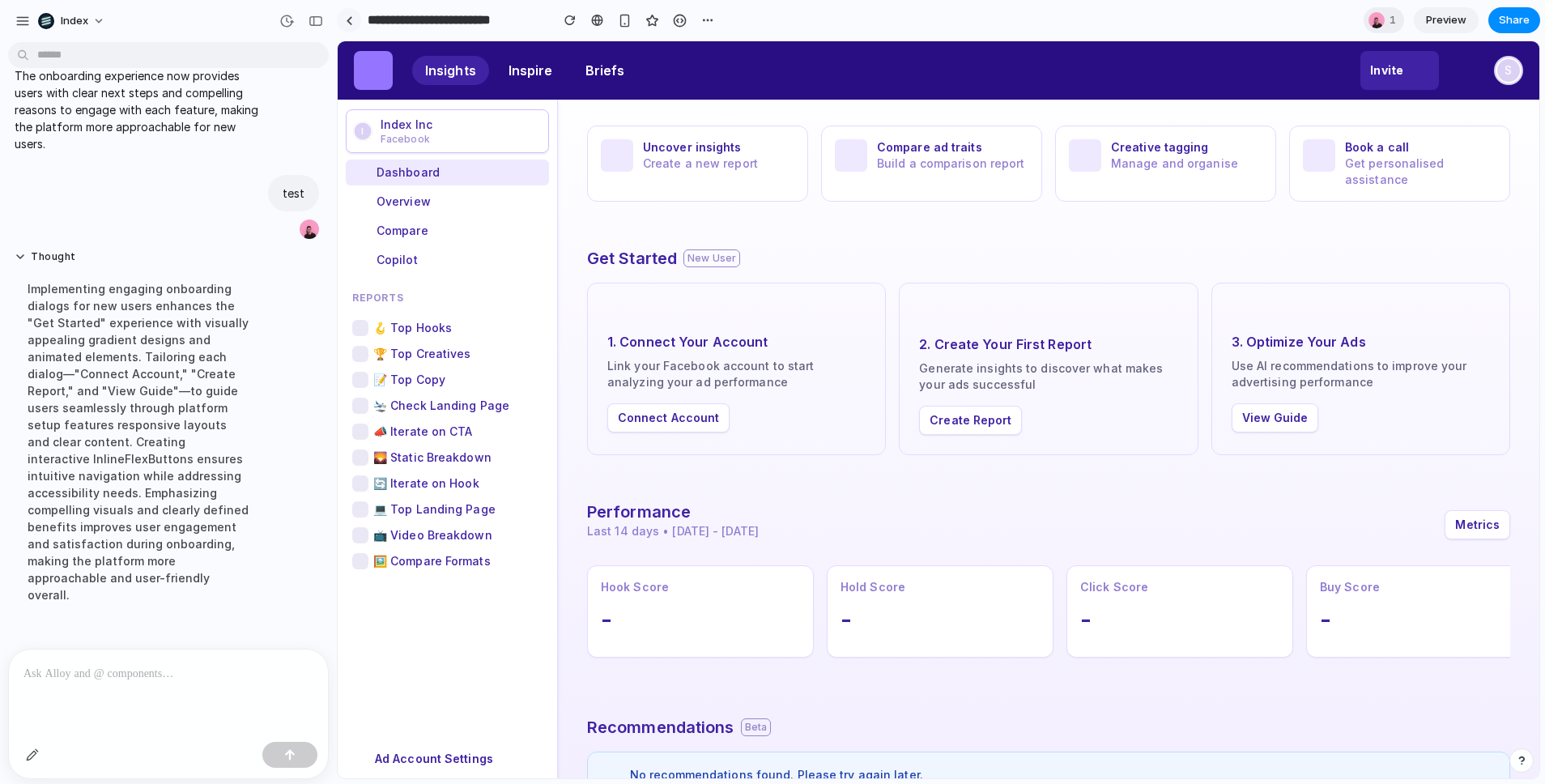
click at [345, 26] on link at bounding box center [348, 20] width 24 height 24
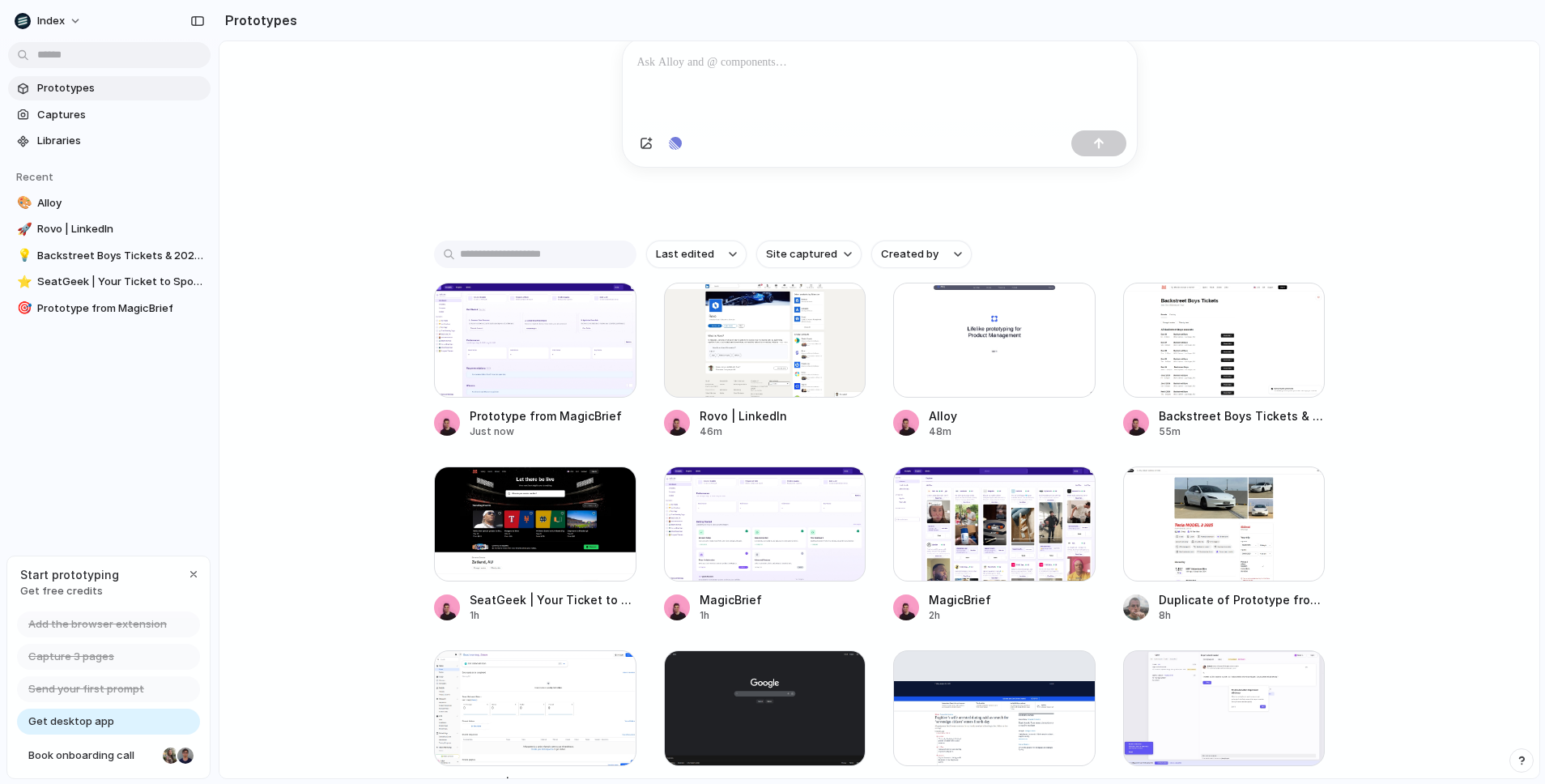
scroll to position [204, 0]
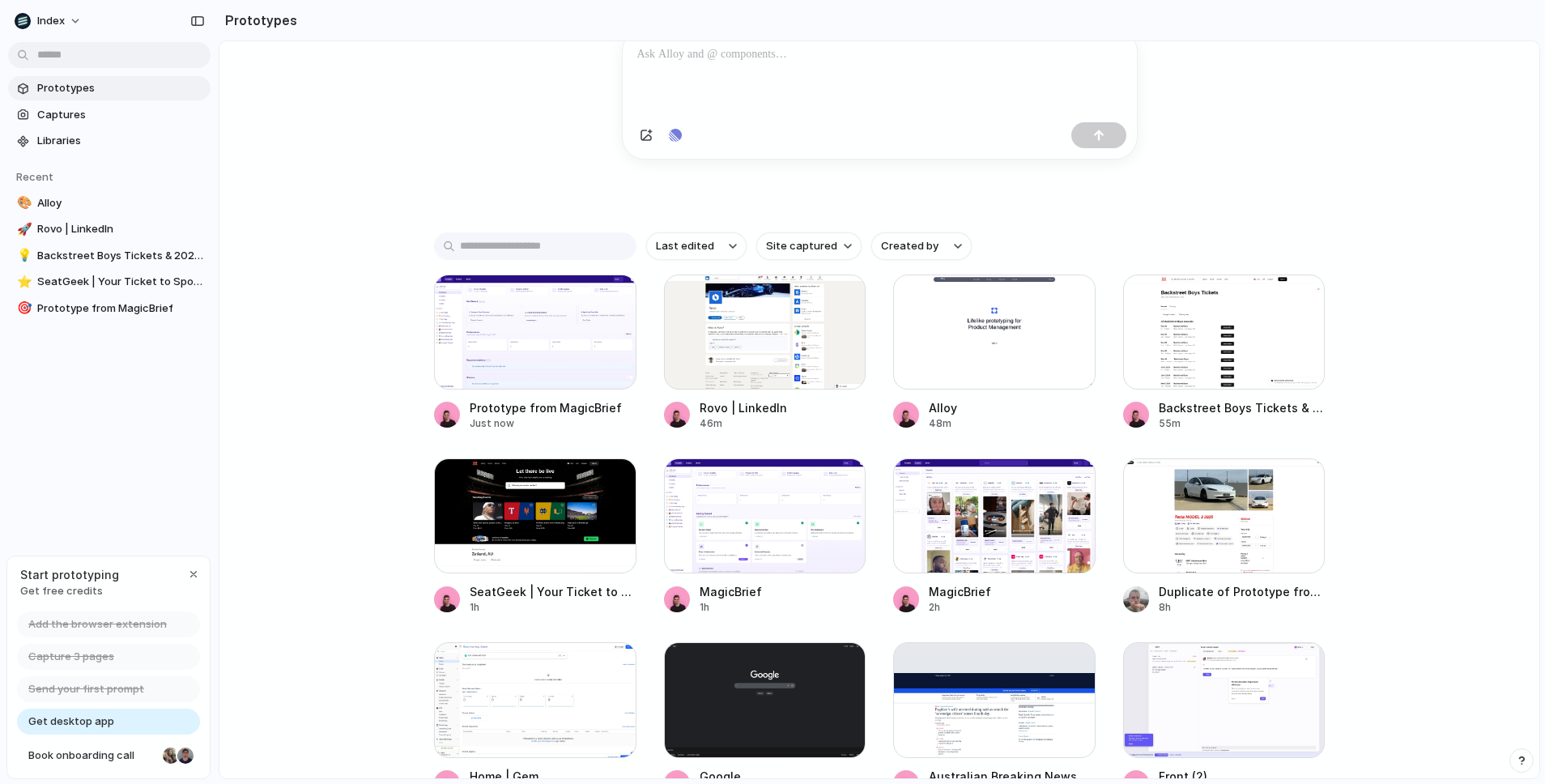
click at [428, 344] on div "Capture [DATE], build [DATE] Clone web app Clone screenshot Start from existing…" at bounding box center [880, 249] width 1320 height 823
click at [442, 341] on div at bounding box center [535, 332] width 202 height 115
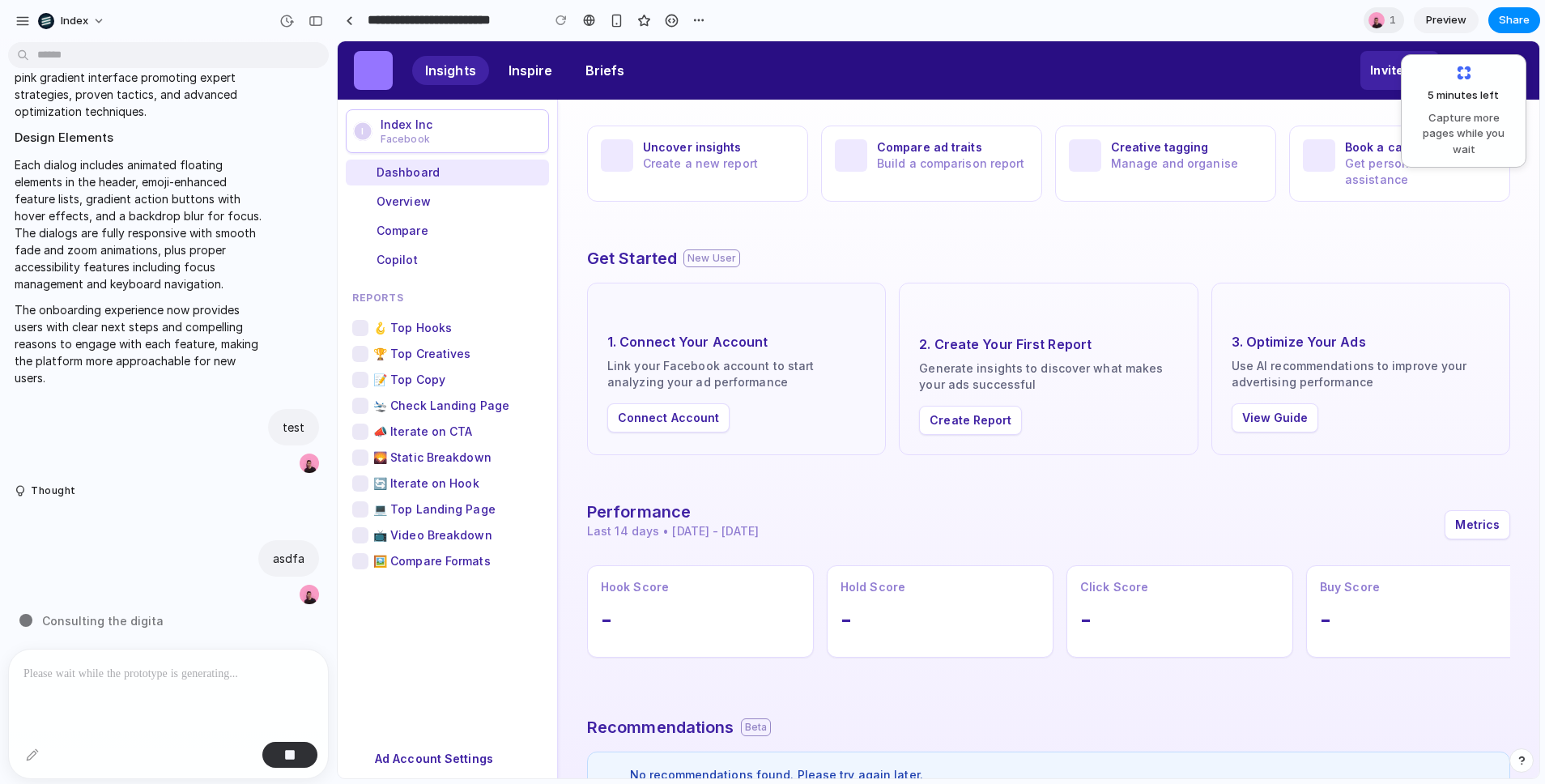
click at [671, 432] on div "1. Connect Your Account Link your Facebook account to start analyzing your ad p…" at bounding box center [737, 369] width 299 height 173
click at [670, 416] on button "Connect Account" at bounding box center [668, 417] width 122 height 29
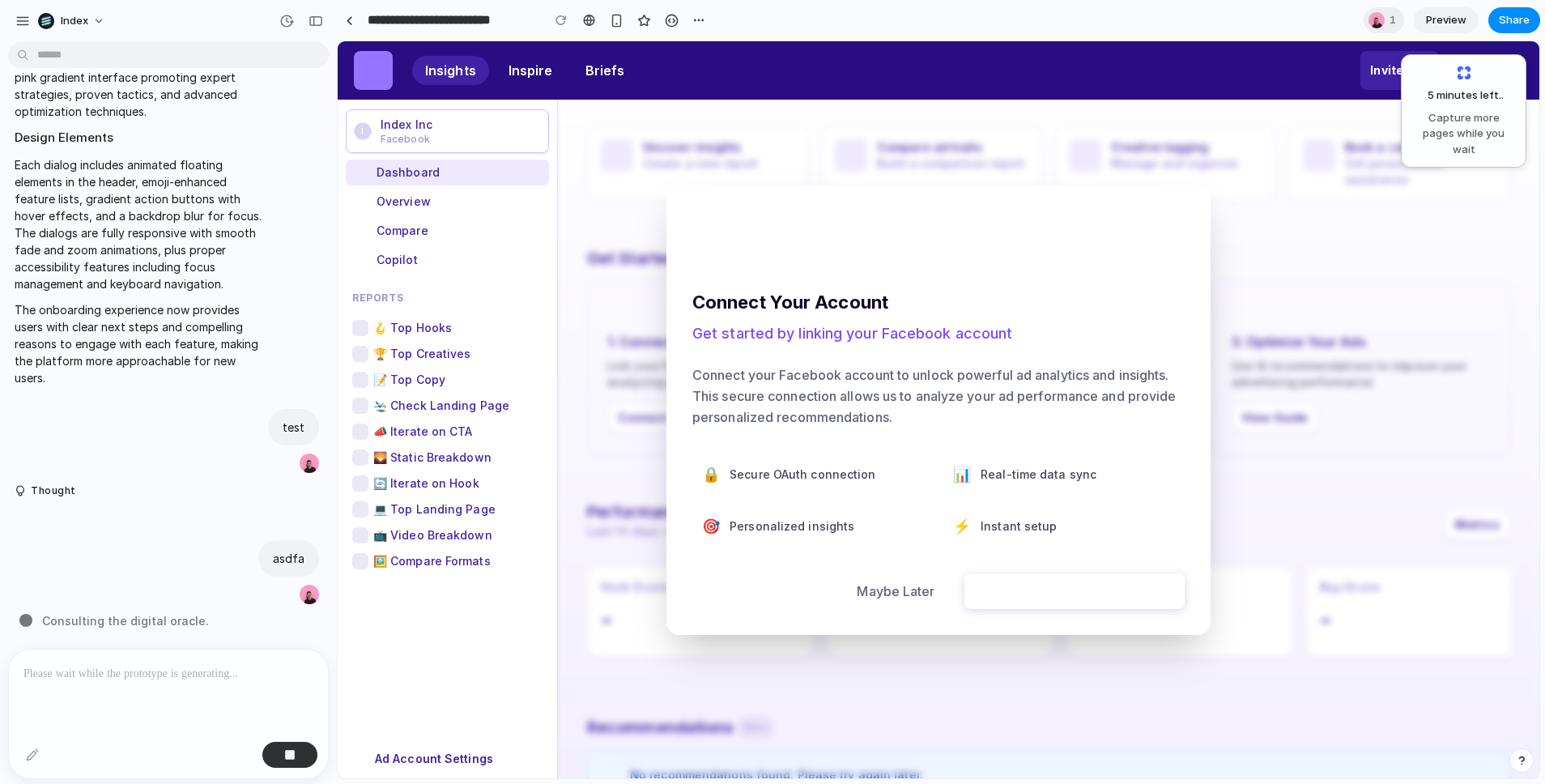
click at [581, 285] on div at bounding box center [938, 410] width 1201 height 737
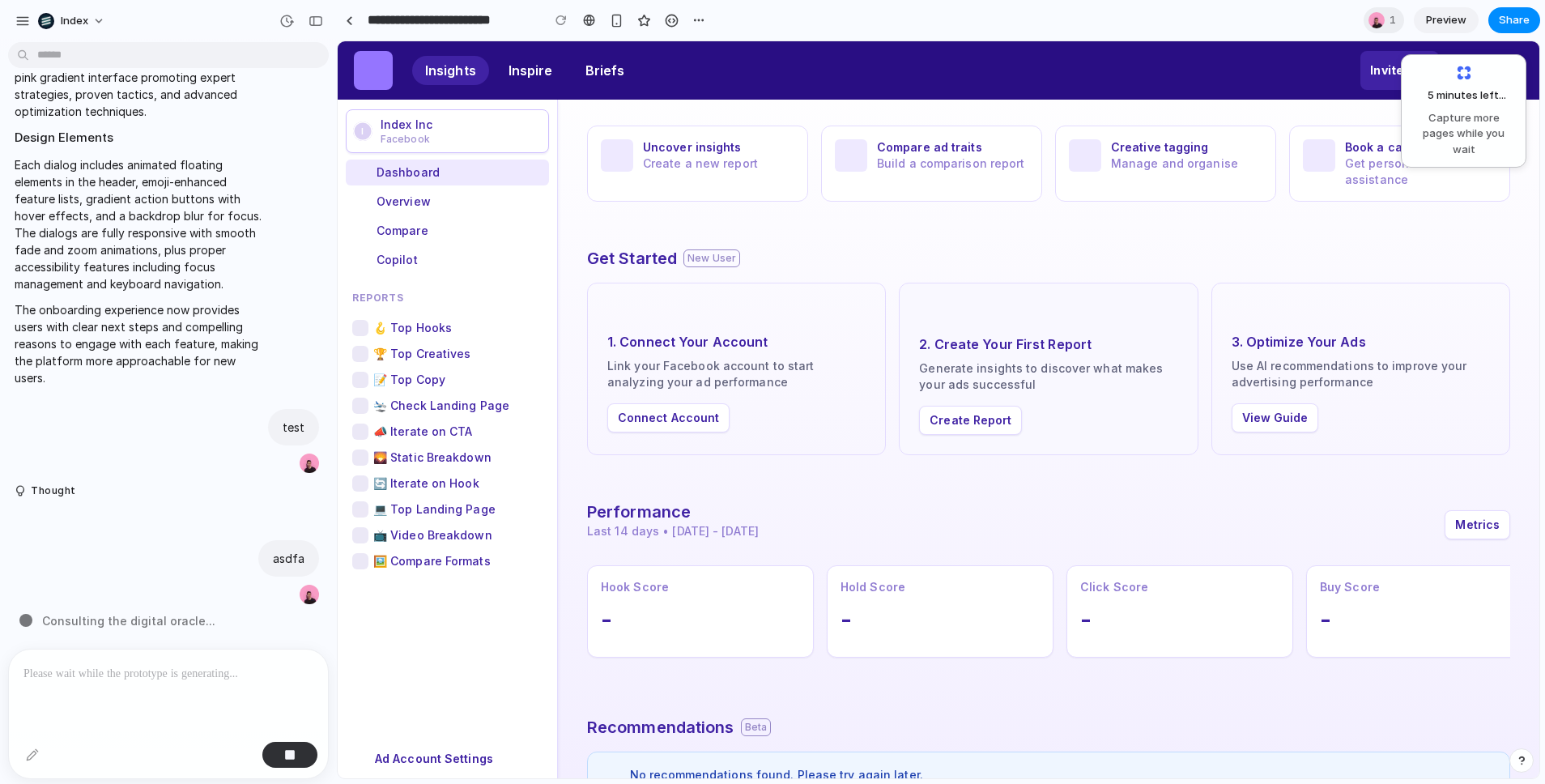
click at [980, 416] on button "Create Report" at bounding box center [971, 420] width 103 height 29
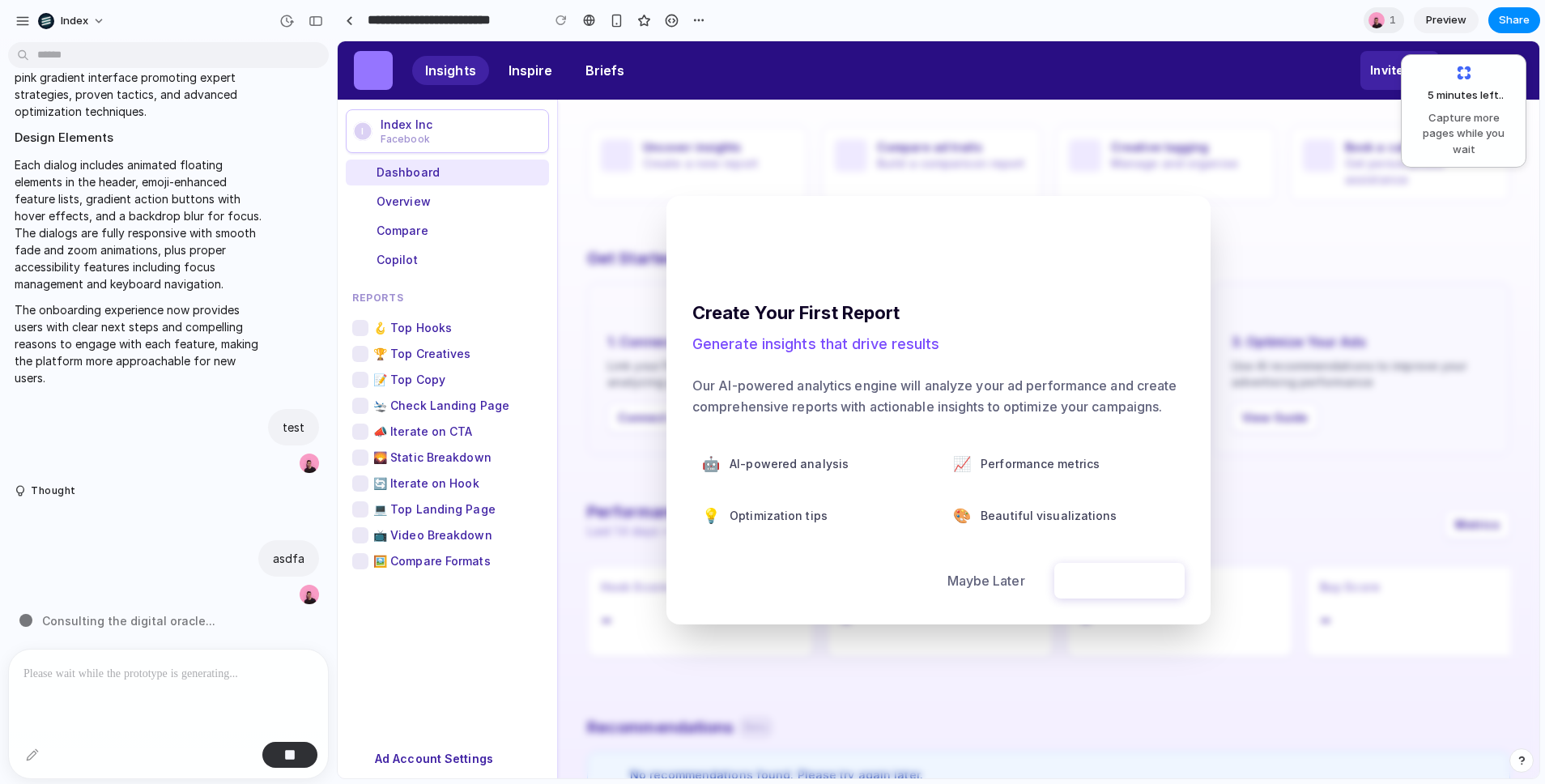
click at [1324, 395] on div at bounding box center [938, 410] width 1201 height 737
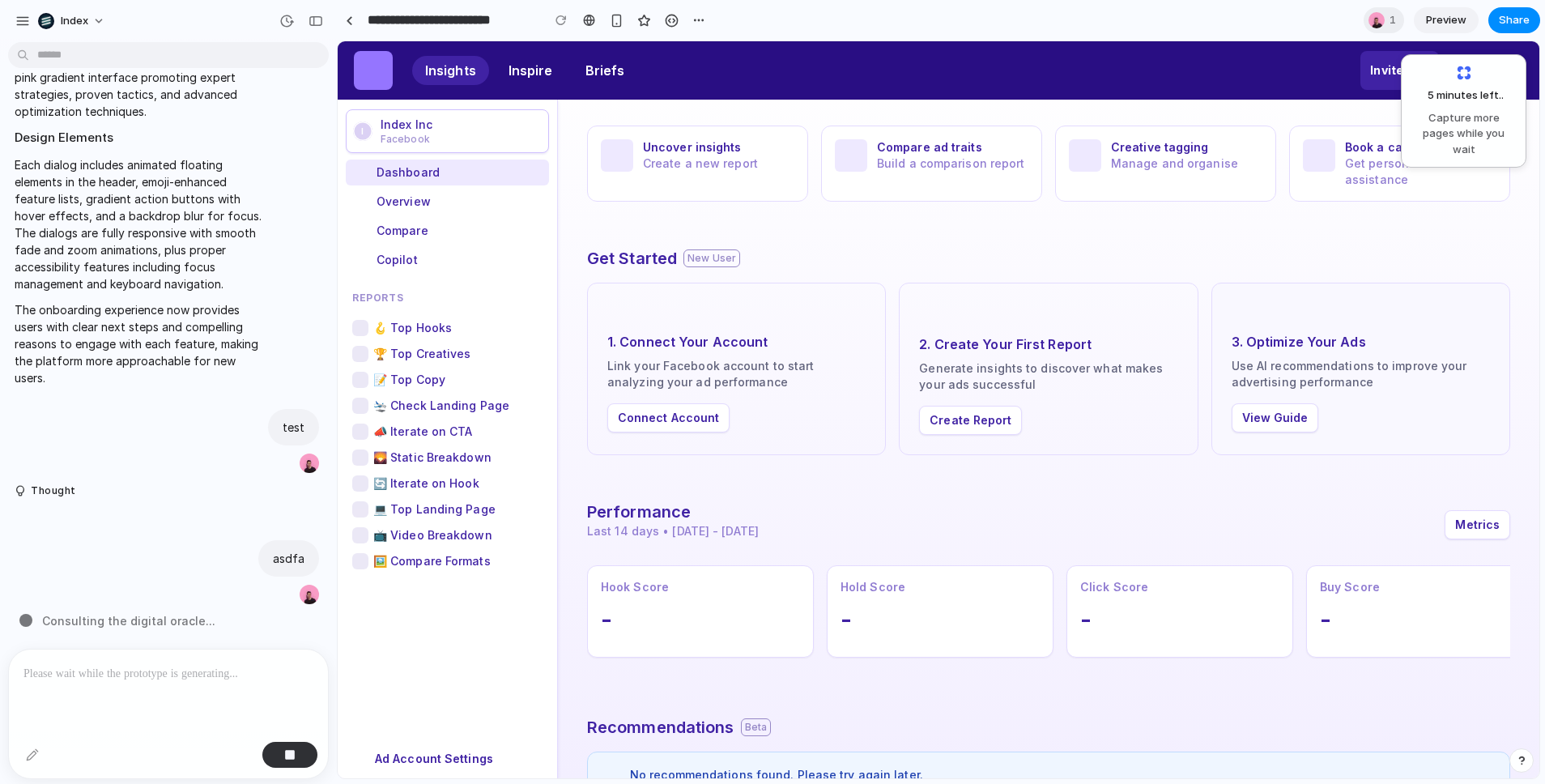
click at [1270, 413] on button "View Guide" at bounding box center [1275, 417] width 87 height 29
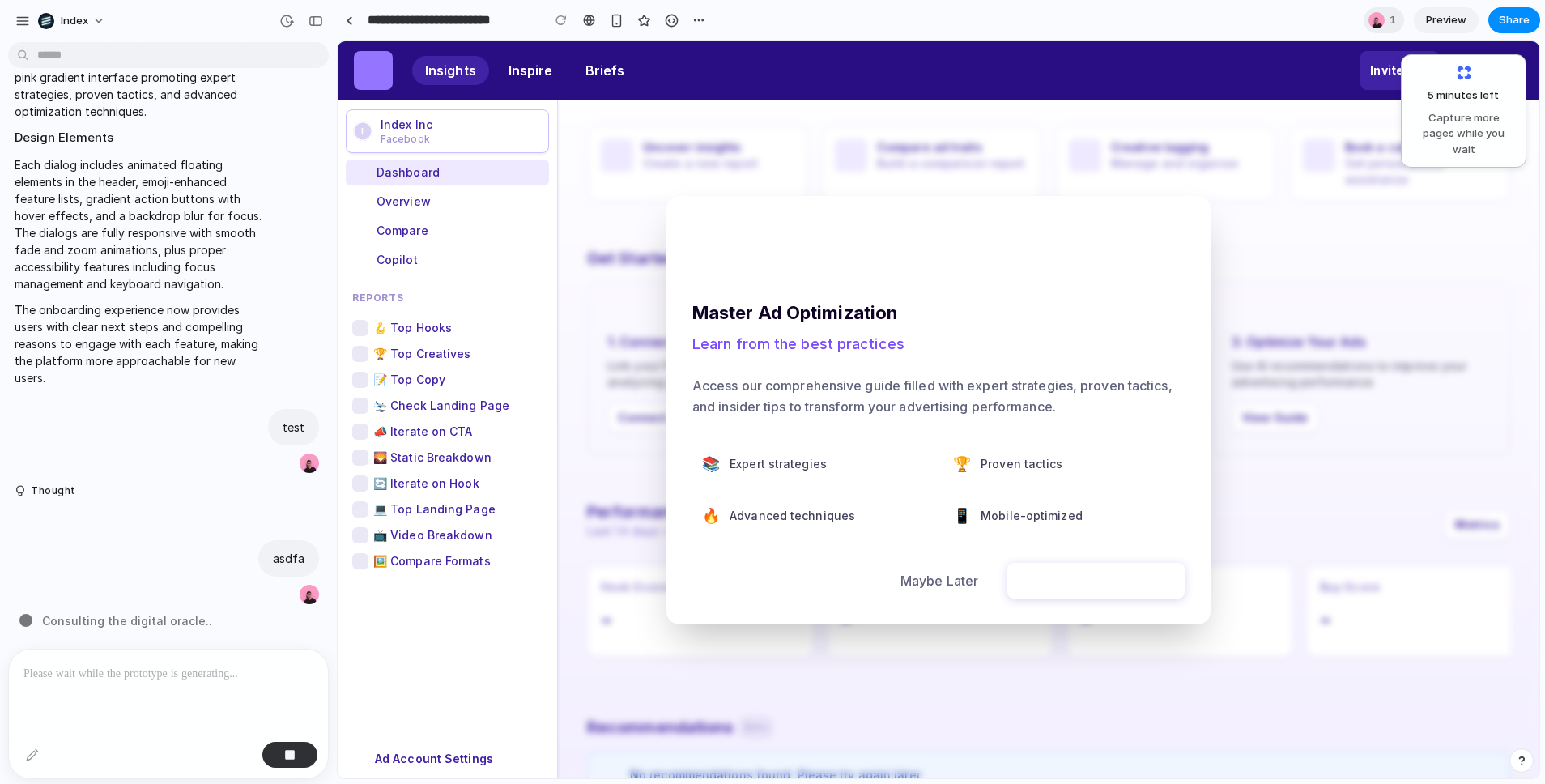
click at [621, 325] on div at bounding box center [938, 410] width 1201 height 737
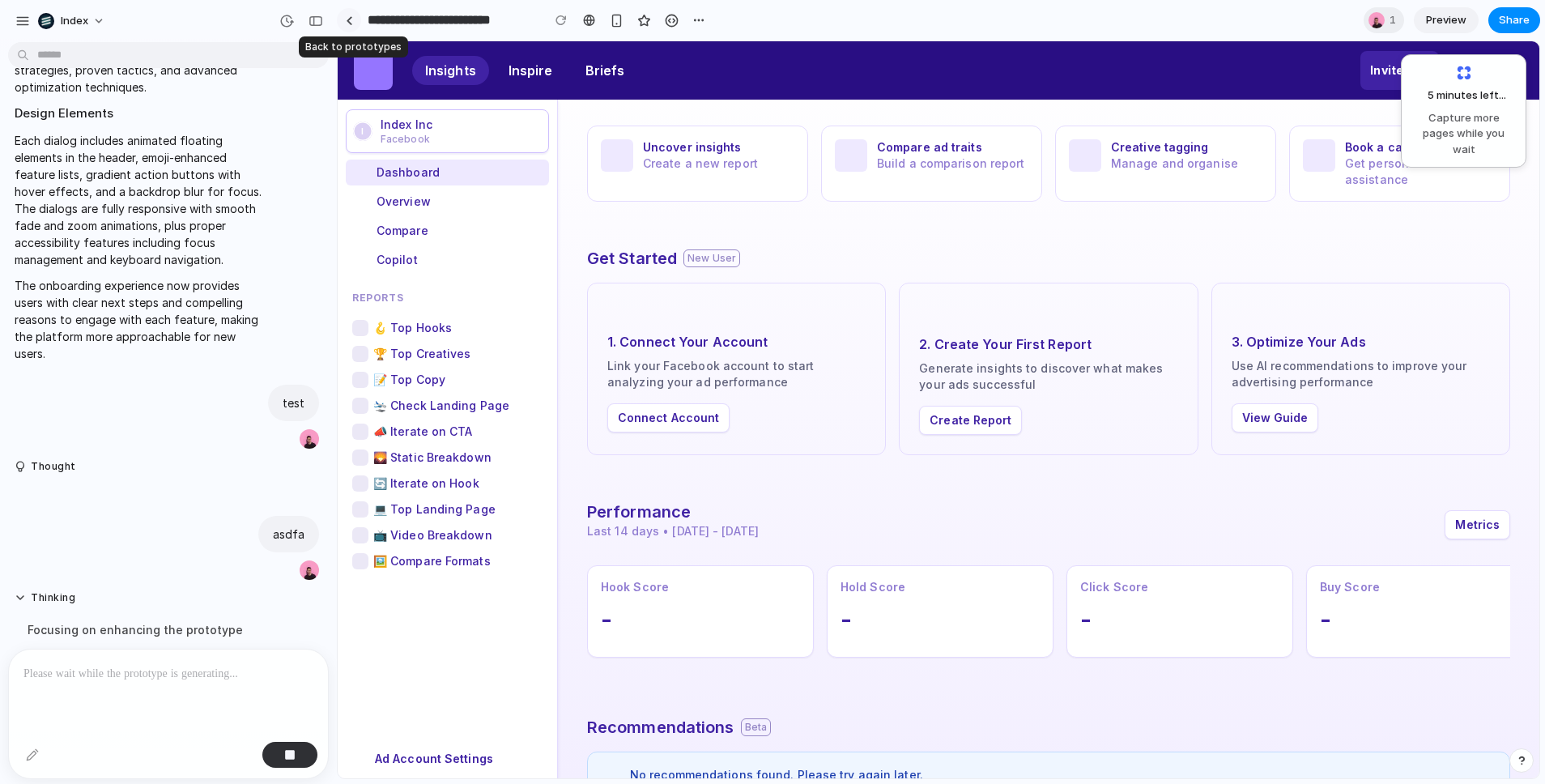
scroll to position [923, 0]
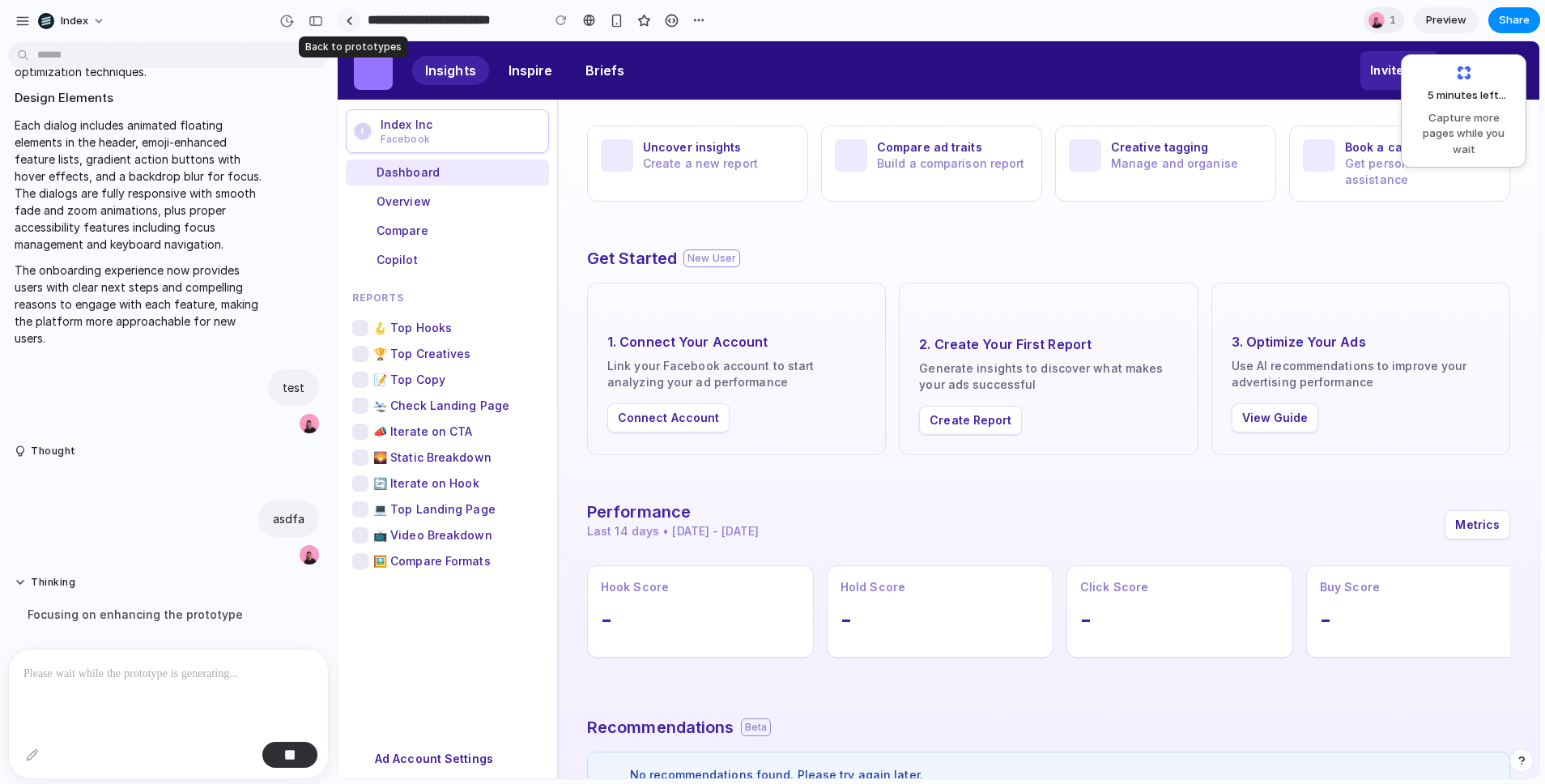
click at [353, 17] on link at bounding box center [348, 20] width 24 height 24
